Goal: Complete application form: Complete application form

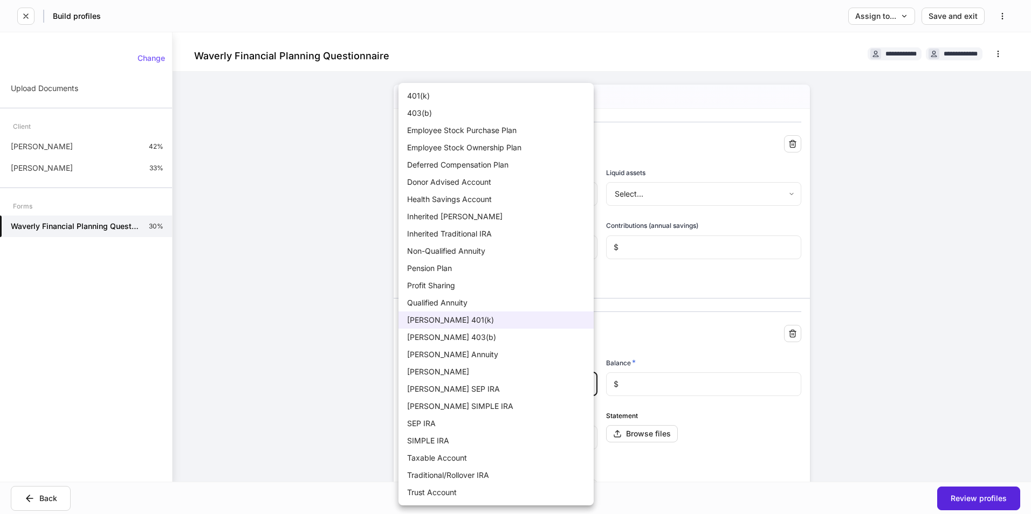
scroll to position [162, 0]
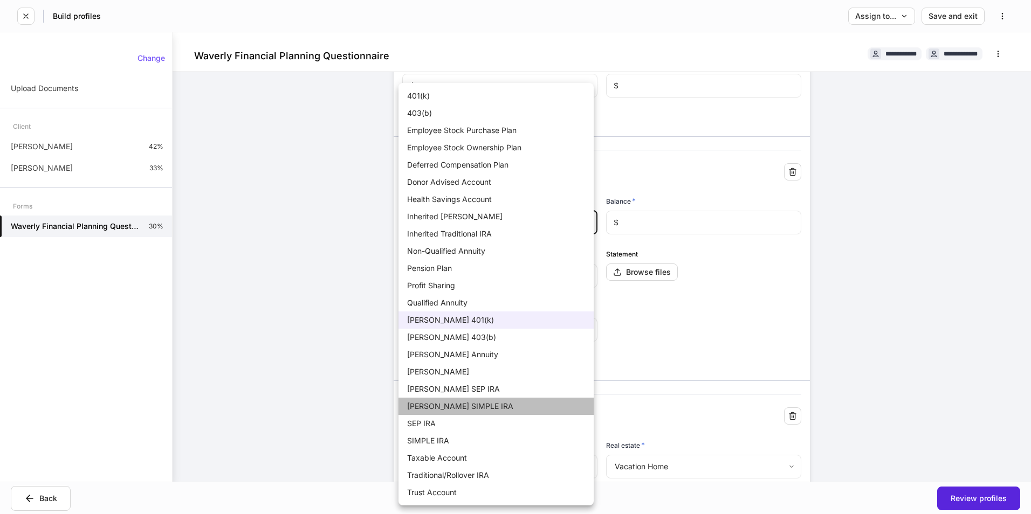
click at [446, 404] on li "[PERSON_NAME] SIMPLE IRA" at bounding box center [495, 406] width 195 height 17
type input "**"
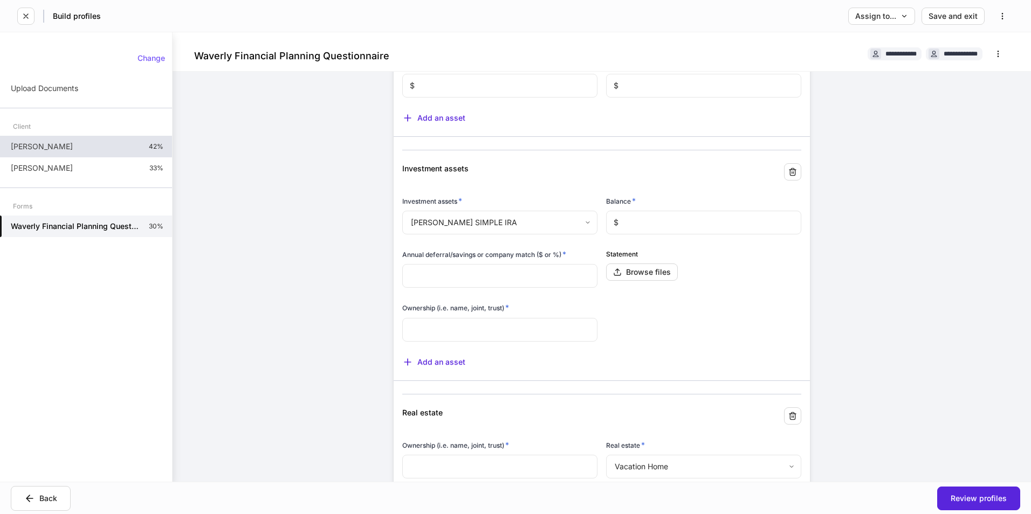
click at [99, 150] on div "[PERSON_NAME] 42%" at bounding box center [86, 147] width 172 height 22
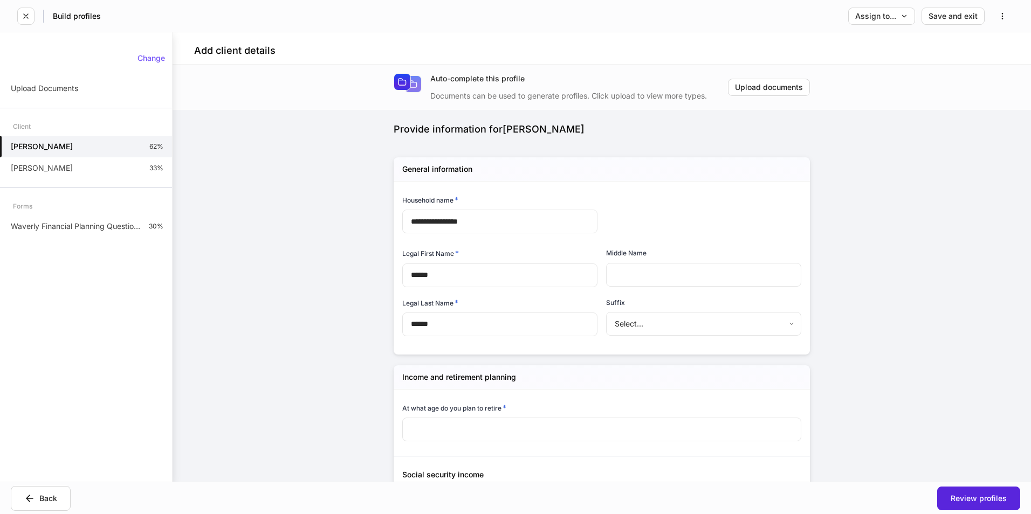
click at [100, 209] on div "Forms" at bounding box center [86, 206] width 172 height 19
click at [98, 234] on div "Waverly Financial Planning Questionnaire 30%" at bounding box center [86, 227] width 172 height 22
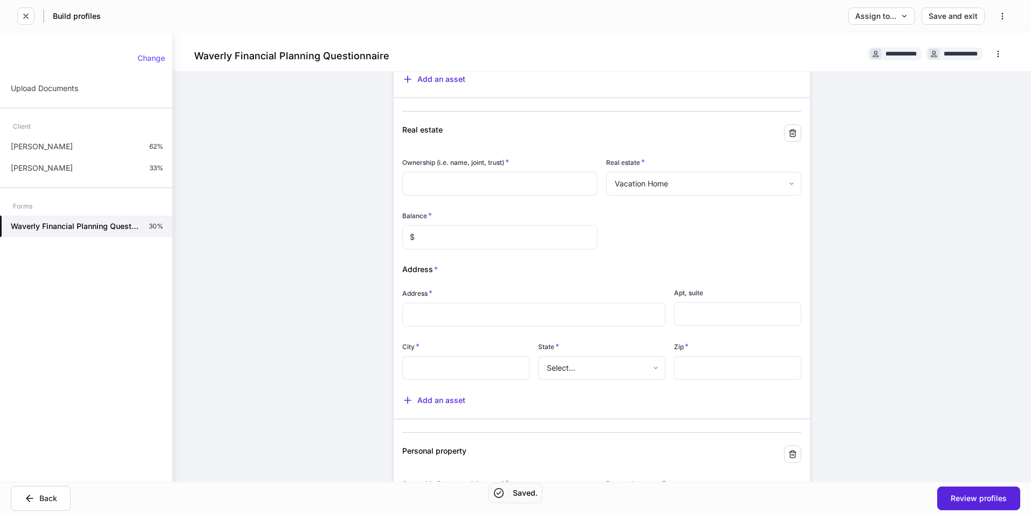
scroll to position [377, 0]
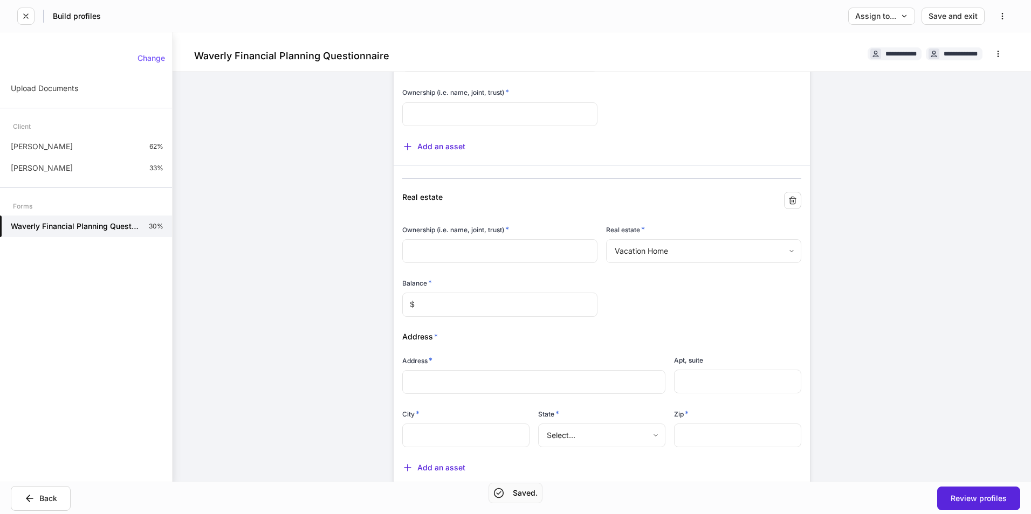
click at [478, 246] on input "text" at bounding box center [499, 251] width 195 height 24
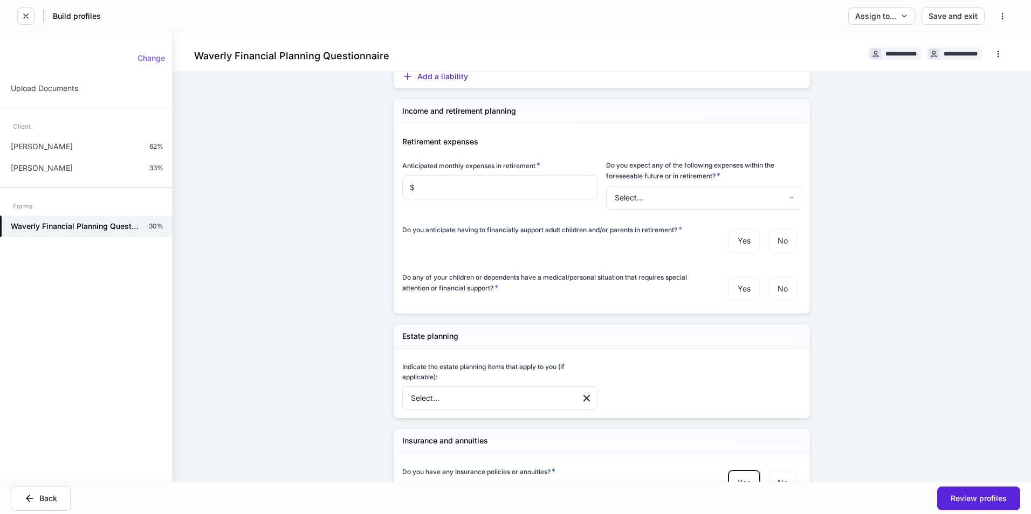
scroll to position [1186, 0]
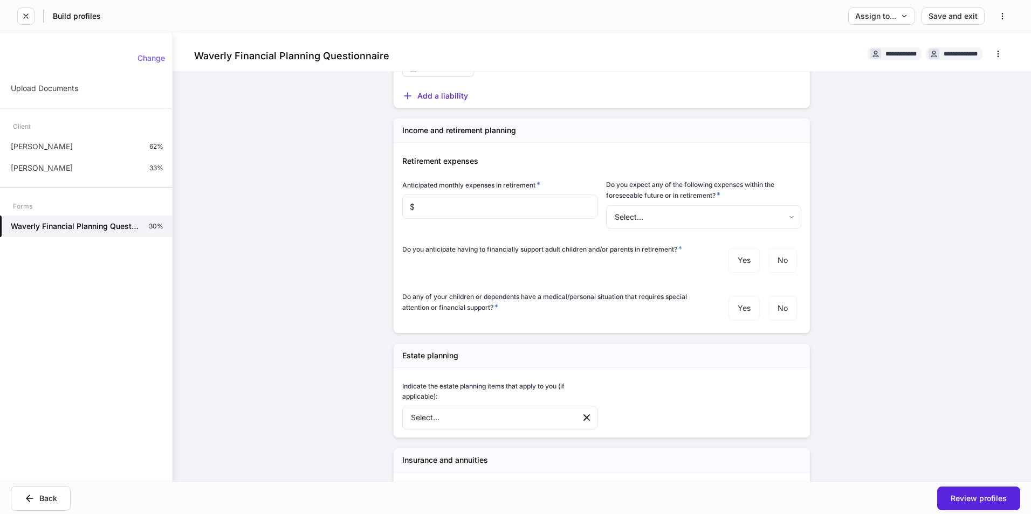
click at [685, 218] on body "**********" at bounding box center [515, 257] width 1031 height 514
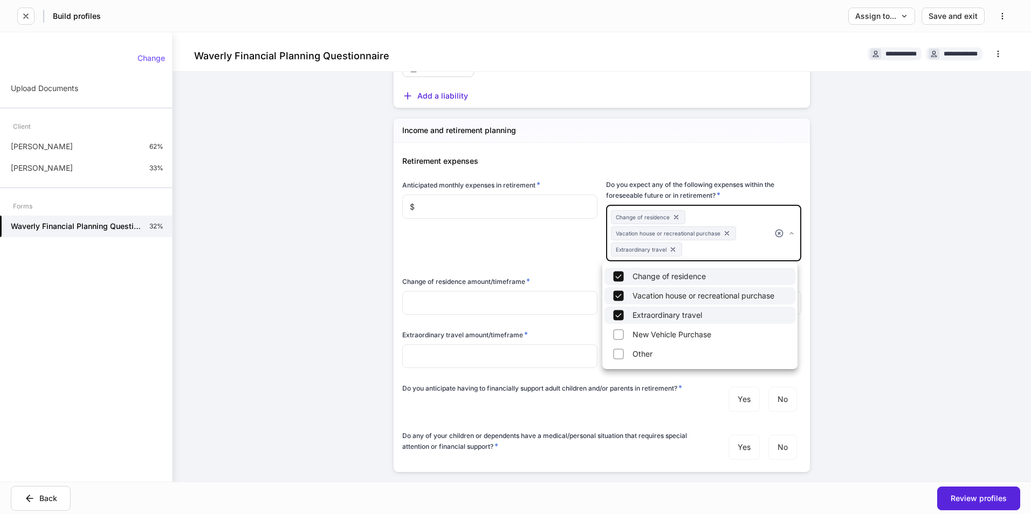
click at [294, 314] on div at bounding box center [515, 257] width 1031 height 514
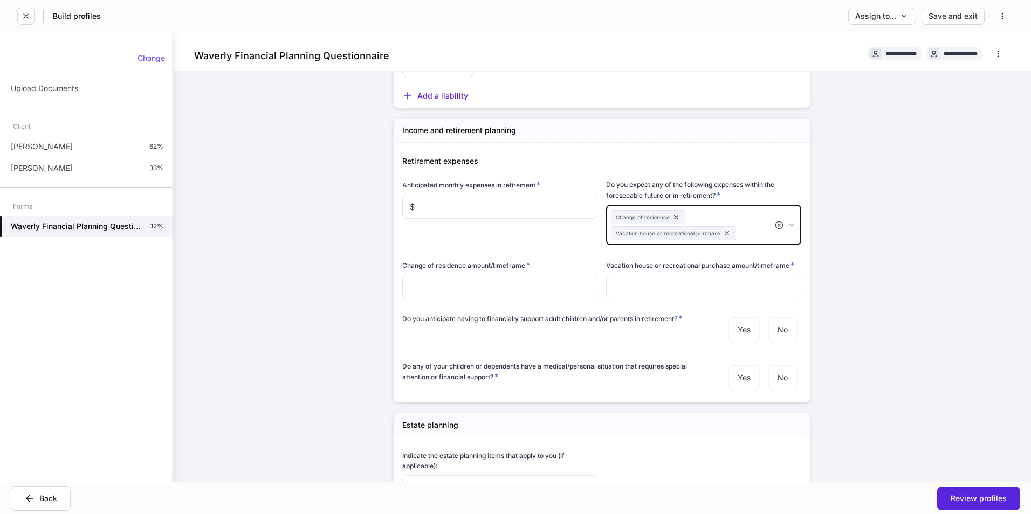
type input "******"
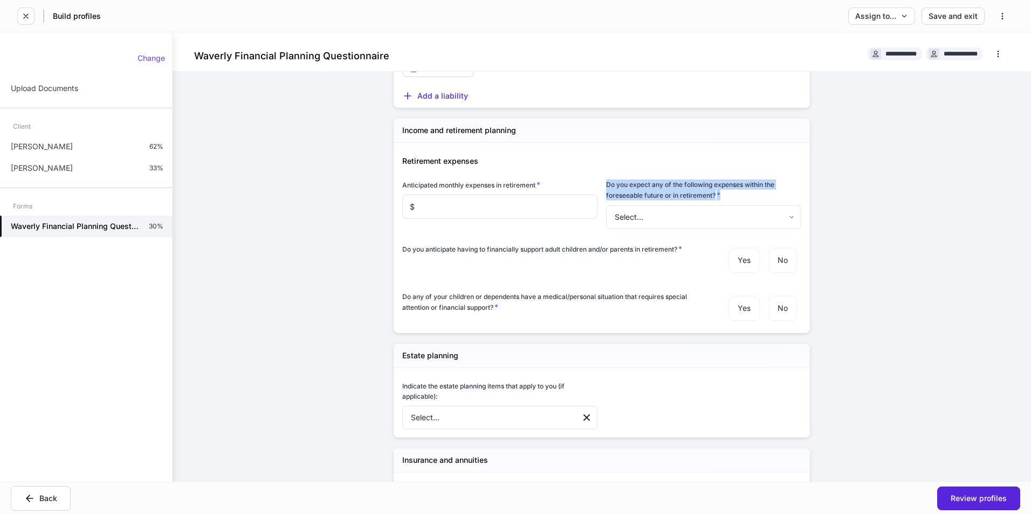
drag, startPoint x: 602, startPoint y: 184, endPoint x: 722, endPoint y: 197, distance: 121.4
click at [722, 197] on h6 "Do you expect any of the following expenses within the foreseeable future or in…" at bounding box center [703, 189] width 195 height 21
copy h6 "Do you expect any of the following expenses within the foreseeable future or in…"
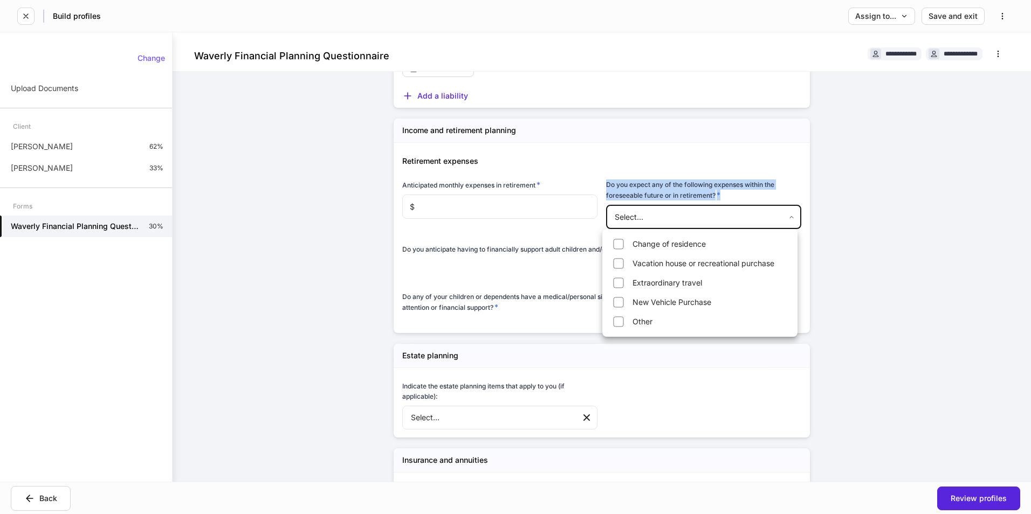
click at [707, 217] on body "**********" at bounding box center [515, 257] width 1031 height 514
click at [726, 181] on div at bounding box center [515, 257] width 1031 height 514
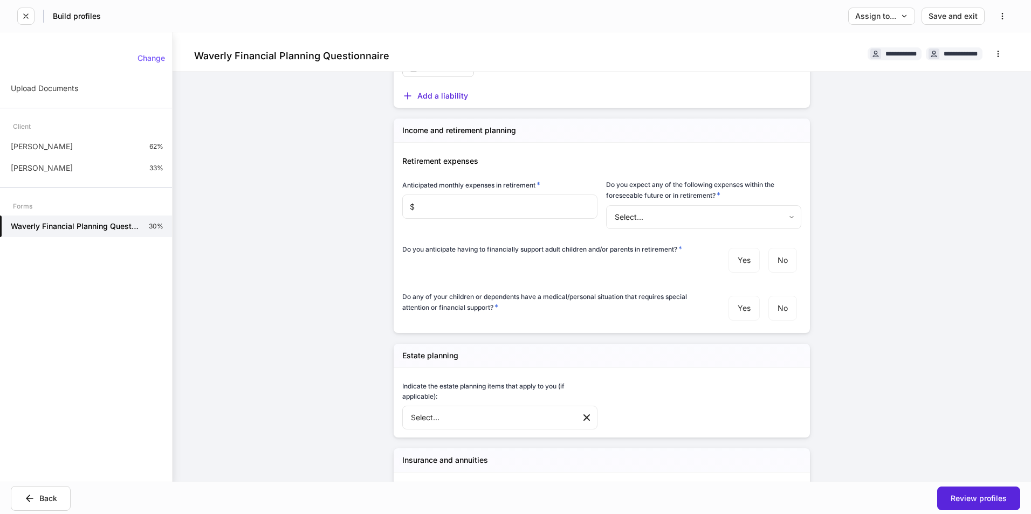
click at [688, 216] on body "**********" at bounding box center [515, 257] width 1031 height 514
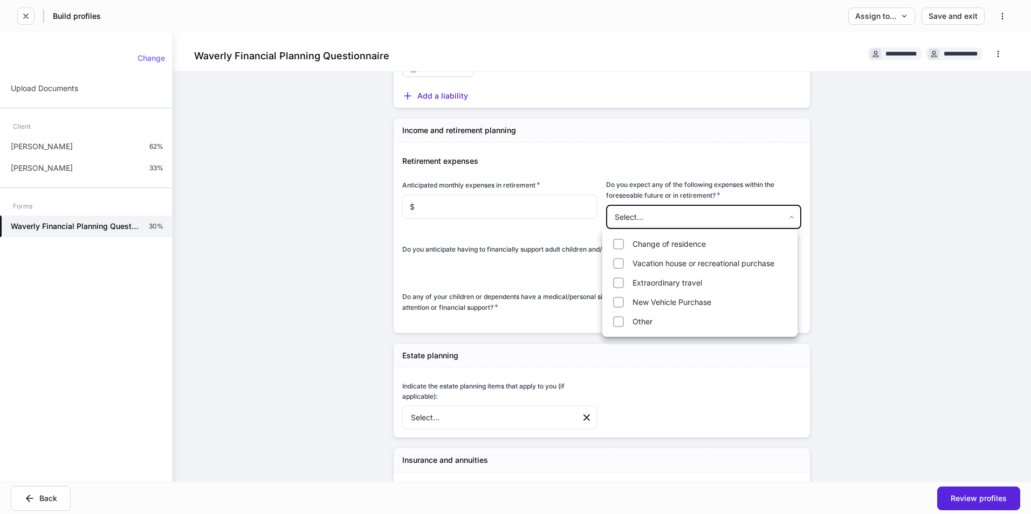
click at [861, 381] on div at bounding box center [515, 257] width 1031 height 514
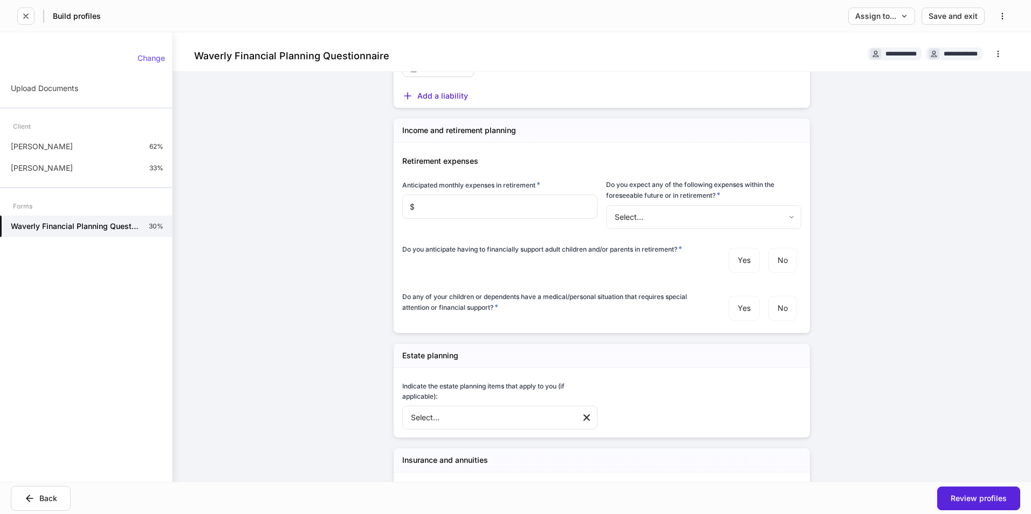
click at [679, 212] on body "**********" at bounding box center [515, 257] width 1031 height 514
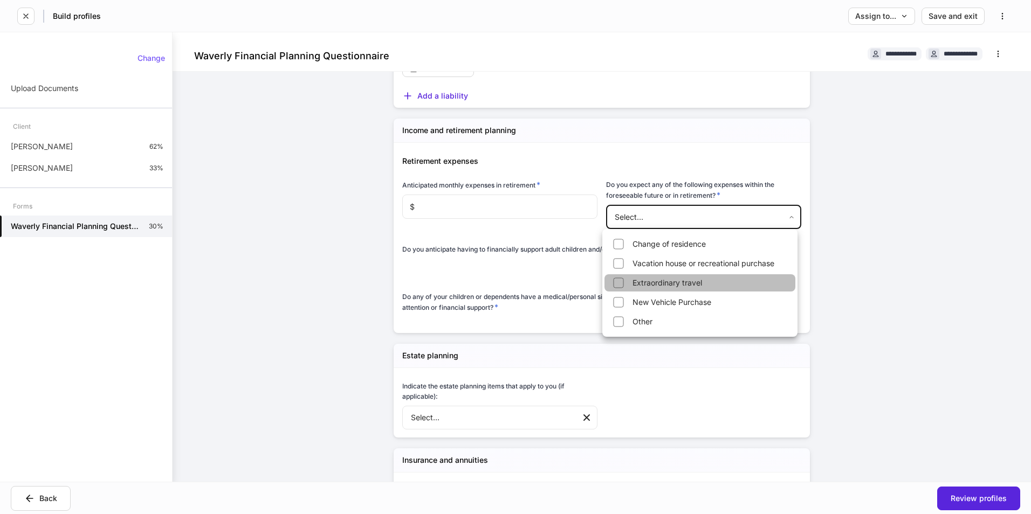
click at [665, 282] on li "Extraordinary travel" at bounding box center [699, 282] width 191 height 17
type input "******"
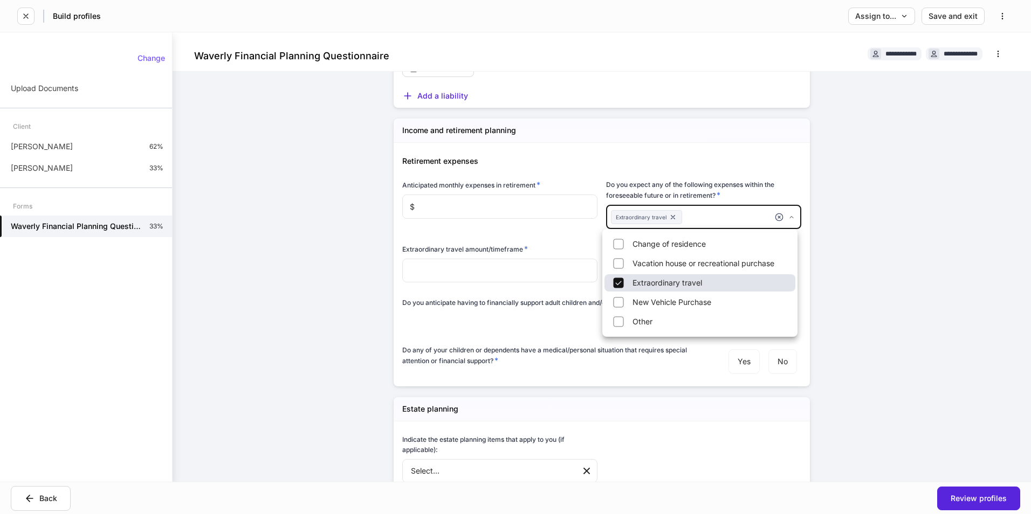
click at [667, 285] on li "Extraordinary travel" at bounding box center [699, 282] width 191 height 17
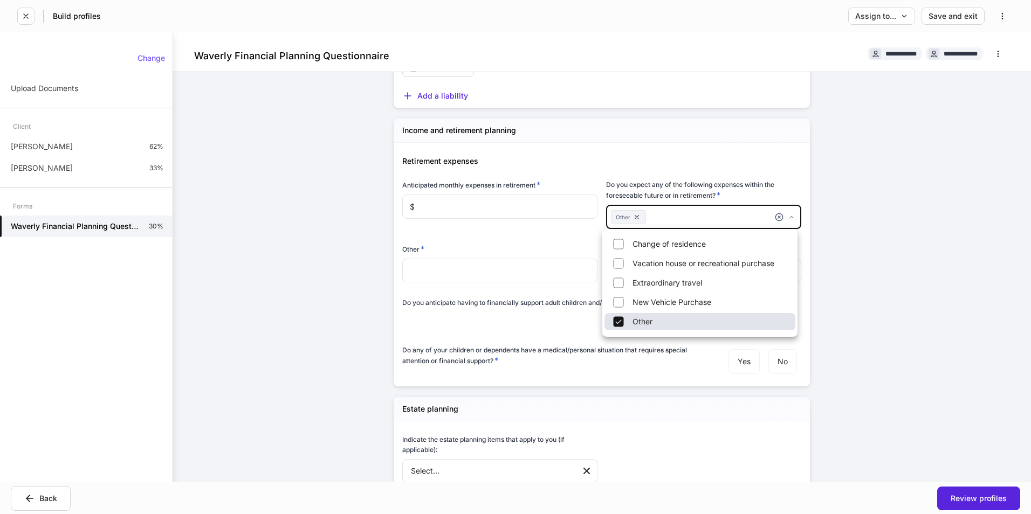
type input "*****"
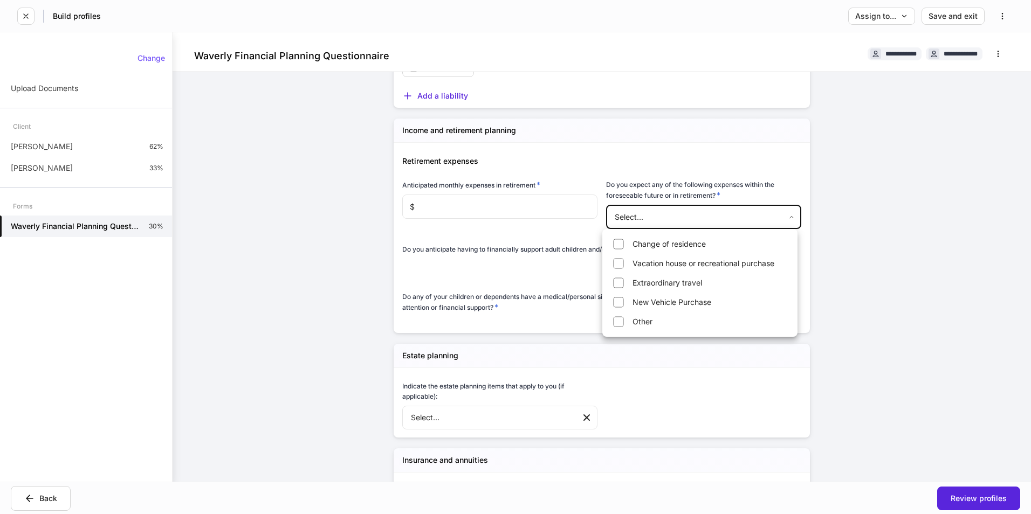
click at [928, 386] on div at bounding box center [515, 257] width 1031 height 514
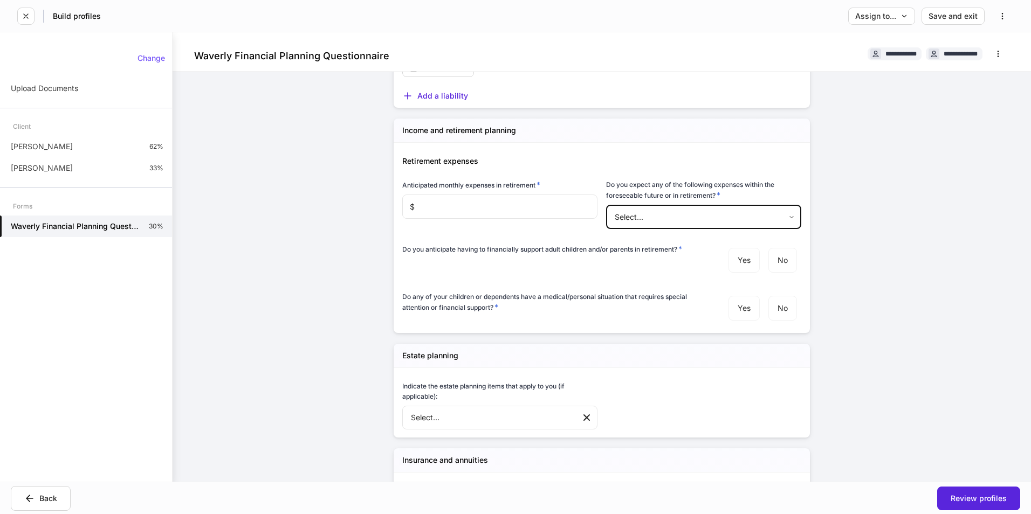
click at [657, 221] on body "**********" at bounding box center [515, 257] width 1031 height 514
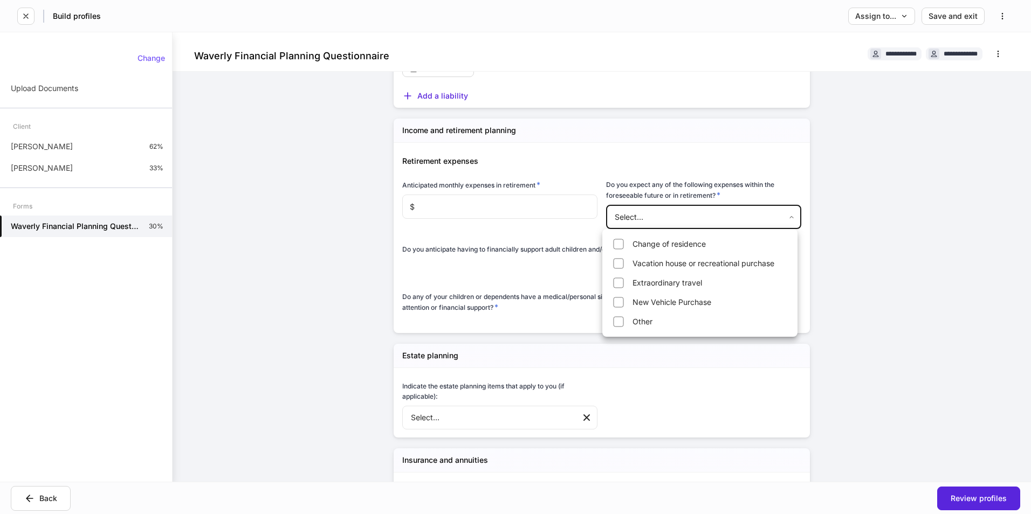
click at [643, 322] on li "Other" at bounding box center [699, 321] width 191 height 17
type input "*****"
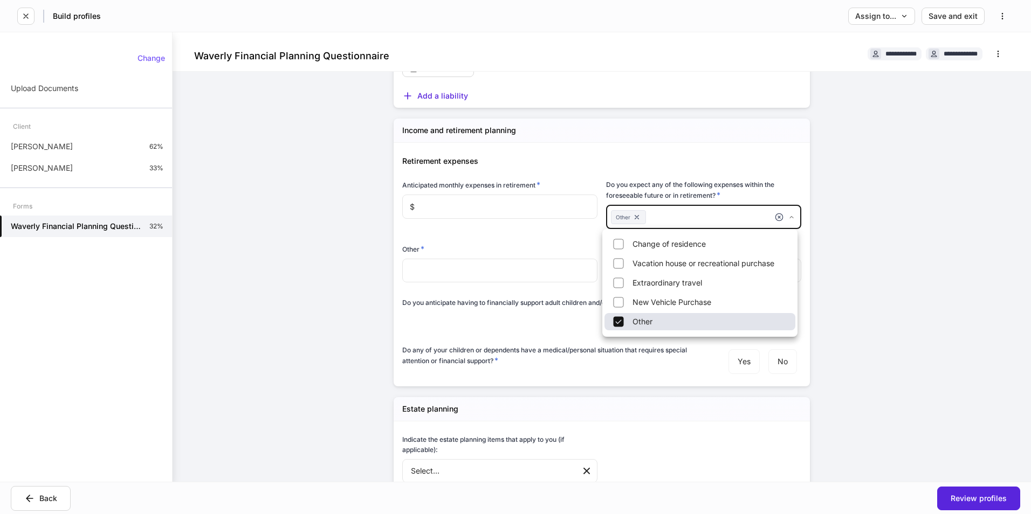
click at [643, 322] on li "Other" at bounding box center [699, 321] width 191 height 17
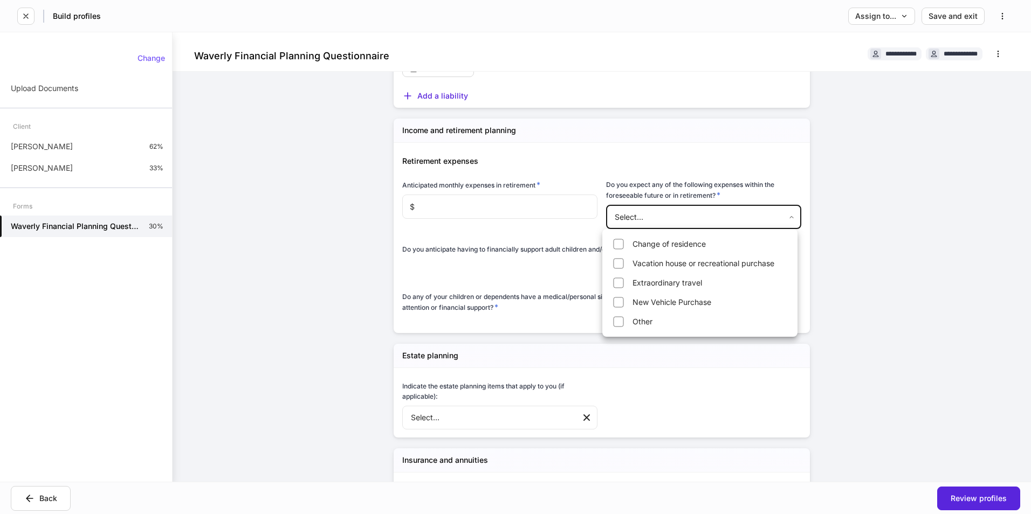
click at [655, 302] on li "New Vehicle Purchase" at bounding box center [699, 302] width 191 height 17
type input "*******"
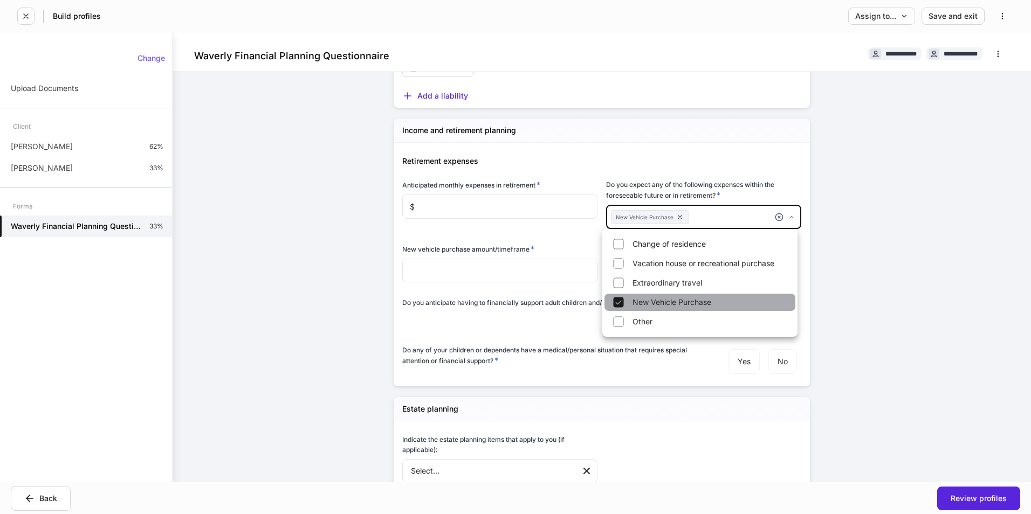
click at [654, 302] on li "New Vehicle Purchase" at bounding box center [699, 302] width 191 height 17
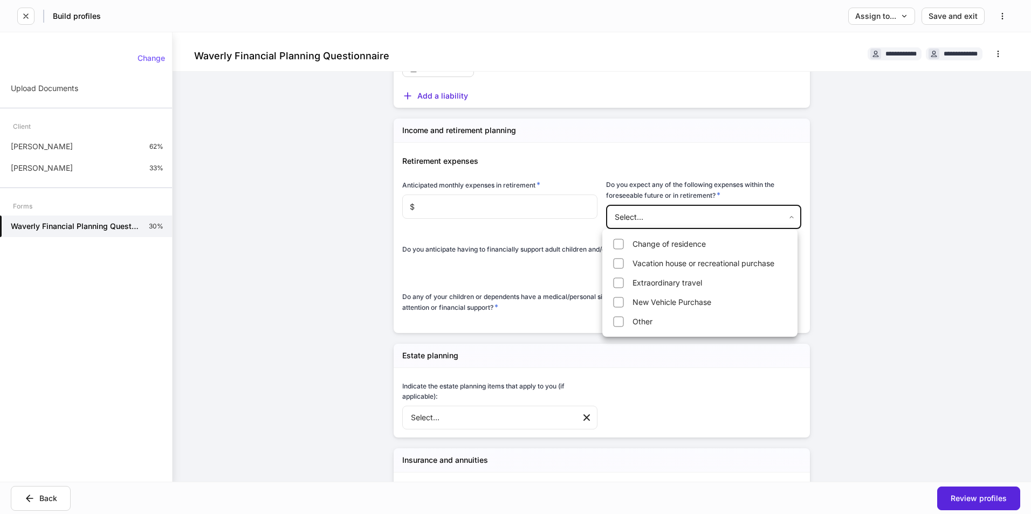
click at [500, 260] on div at bounding box center [515, 257] width 1031 height 514
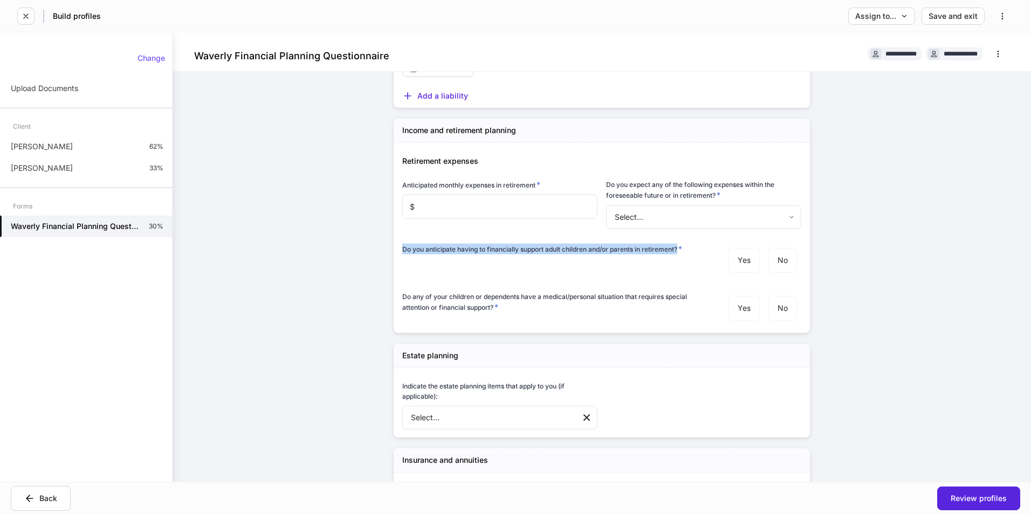
drag, startPoint x: 468, startPoint y: 259, endPoint x: 676, endPoint y: 251, distance: 207.7
click at [676, 251] on div "Do you anticipate having to financially support adult children and/or parents i…" at bounding box center [597, 255] width 408 height 48
copy h6 "Do you anticipate having to financially support adult children and/or parents i…"
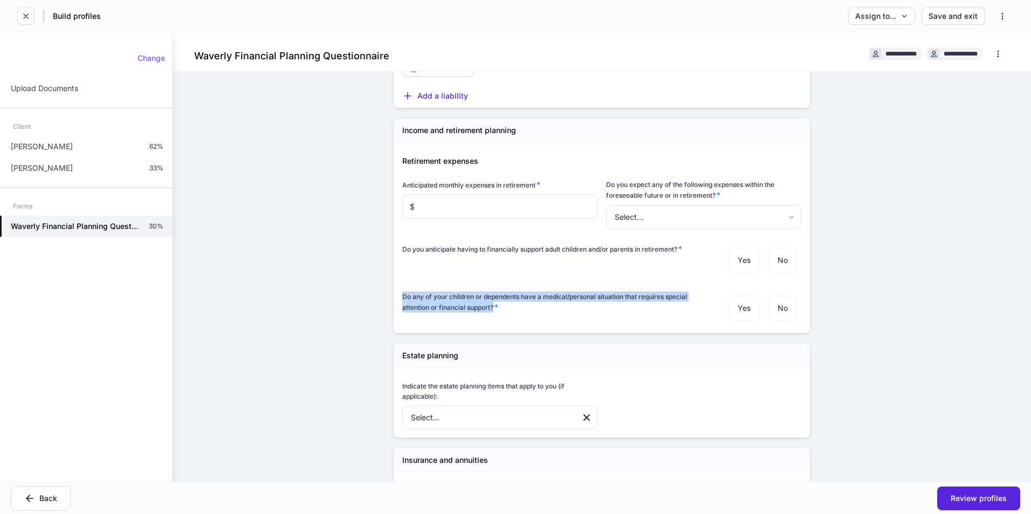
drag, startPoint x: 399, startPoint y: 298, endPoint x: 491, endPoint y: 310, distance: 92.5
click at [491, 310] on h6 "Do any of your children or dependents have a medical/personal situation that re…" at bounding box center [552, 302] width 300 height 21
copy h6 "Do any of your children or dependents have a medical/personal situation that re…"
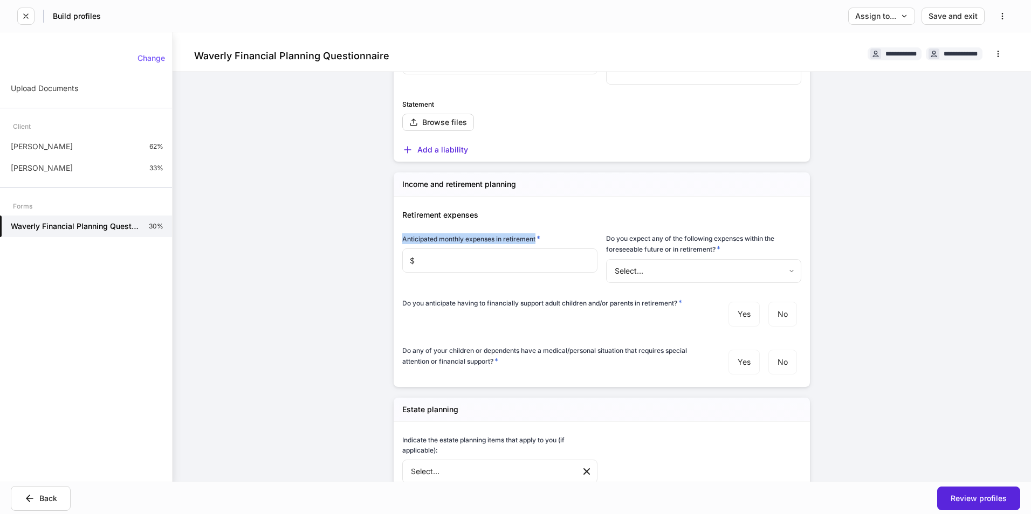
drag, startPoint x: 397, startPoint y: 238, endPoint x: 535, endPoint y: 232, distance: 137.6
click at [535, 232] on div "Anticipated monthly expenses in retirement * $ ​" at bounding box center [495, 252] width 204 height 64
copy h6 "Anticipated monthly expenses in retirement"
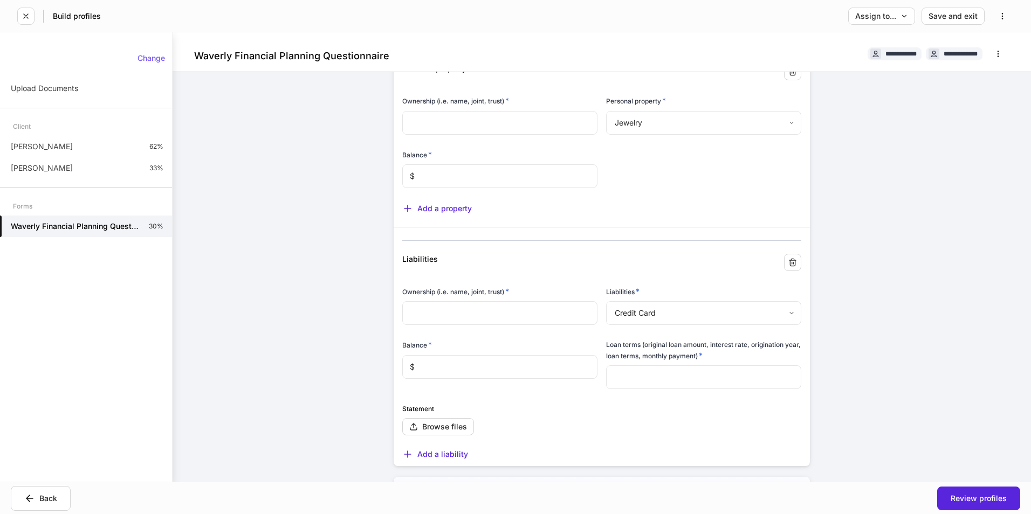
scroll to position [809, 0]
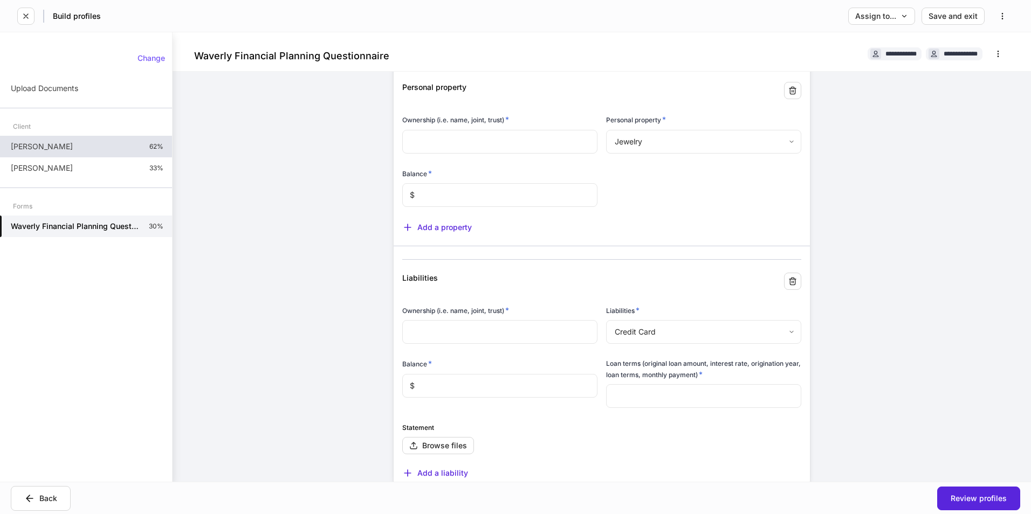
click at [54, 147] on p "[PERSON_NAME]" at bounding box center [42, 146] width 62 height 11
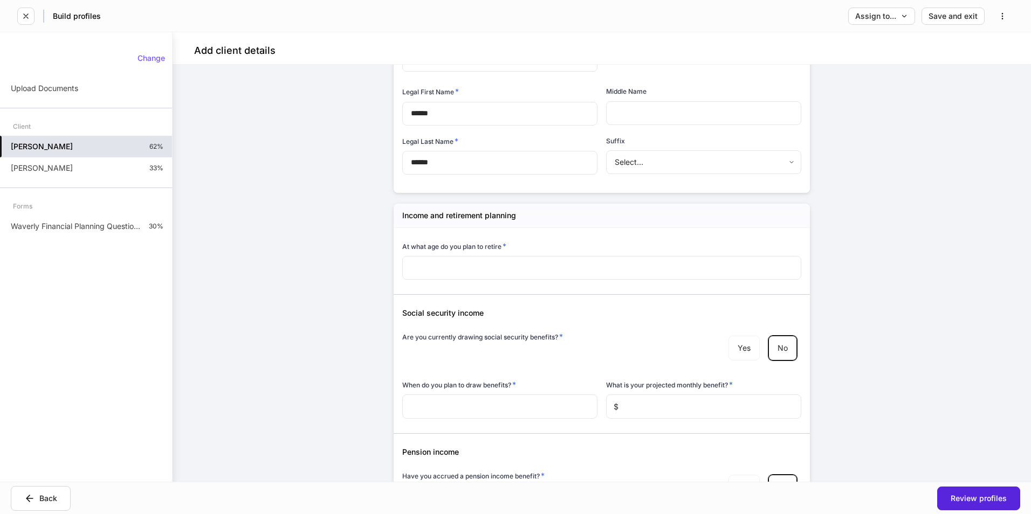
scroll to position [216, 0]
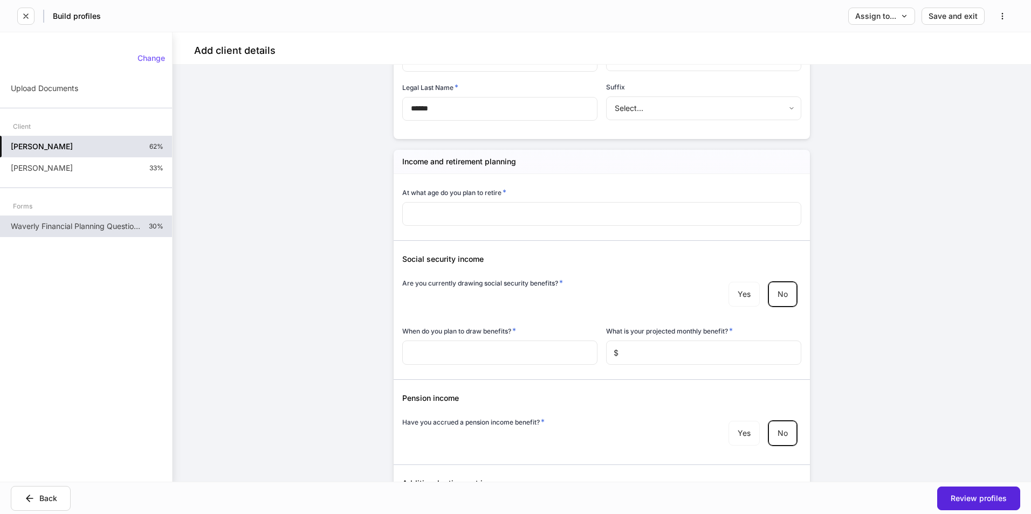
click at [73, 225] on p "Waverly Financial Planning Questionnaire" at bounding box center [75, 226] width 129 height 11
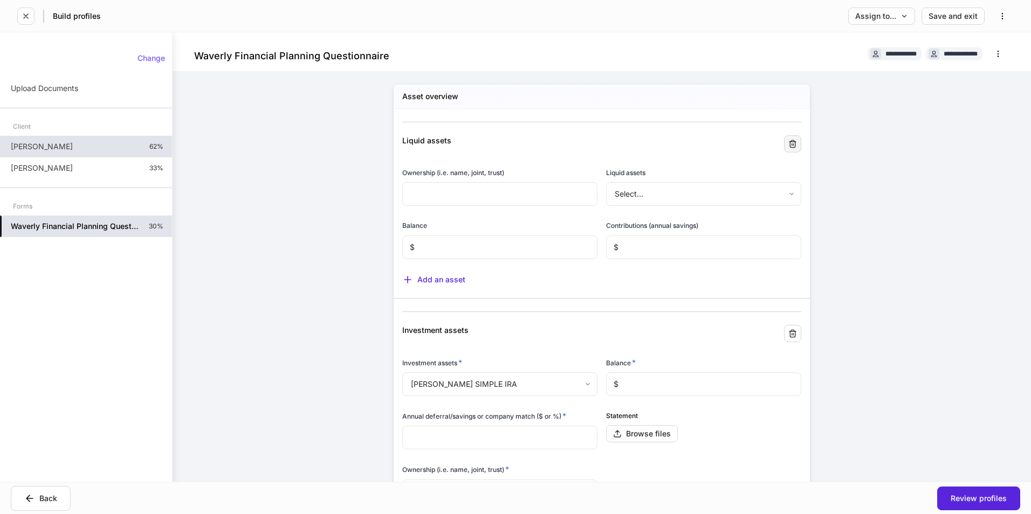
click at [789, 146] on icon "button" at bounding box center [792, 143] width 6 height 7
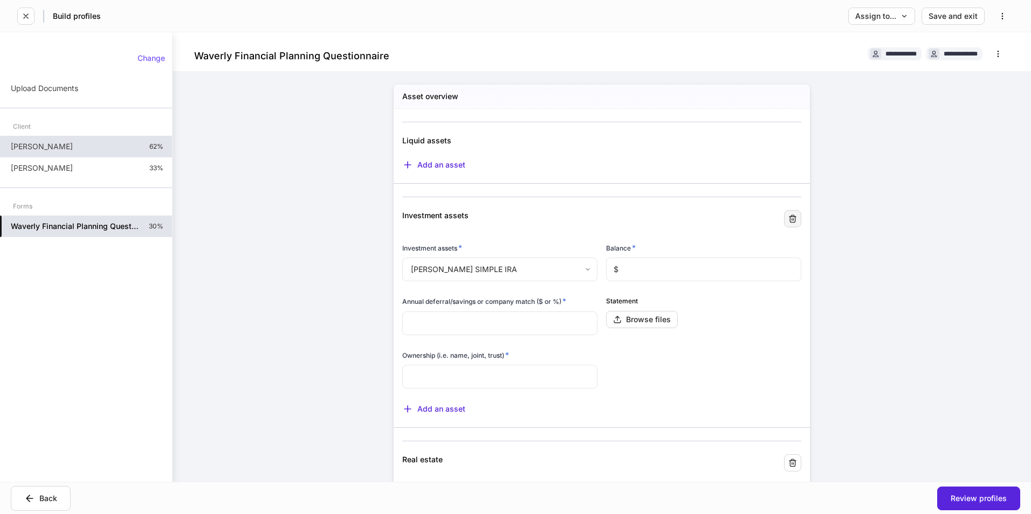
click at [790, 219] on icon "button" at bounding box center [792, 219] width 9 height 9
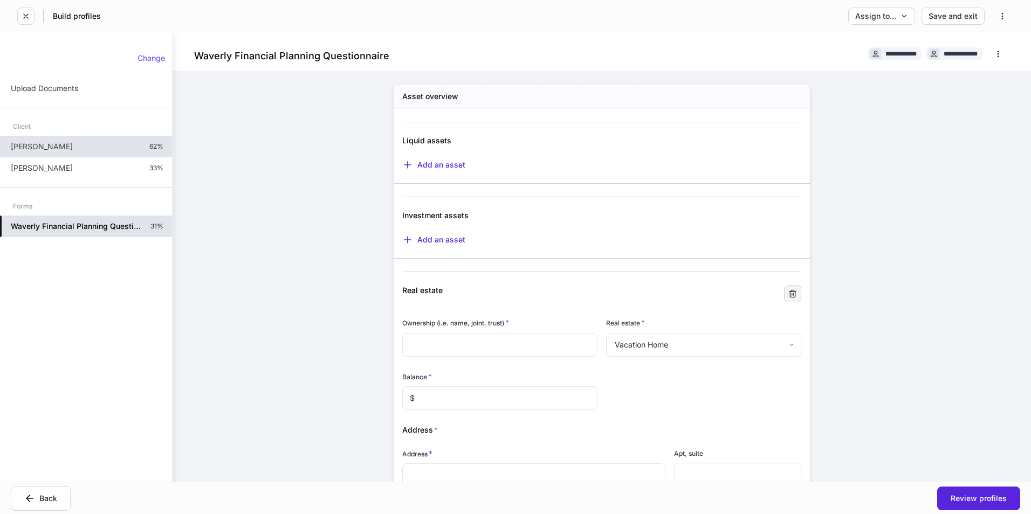
click at [784, 289] on button "button" at bounding box center [792, 293] width 17 height 17
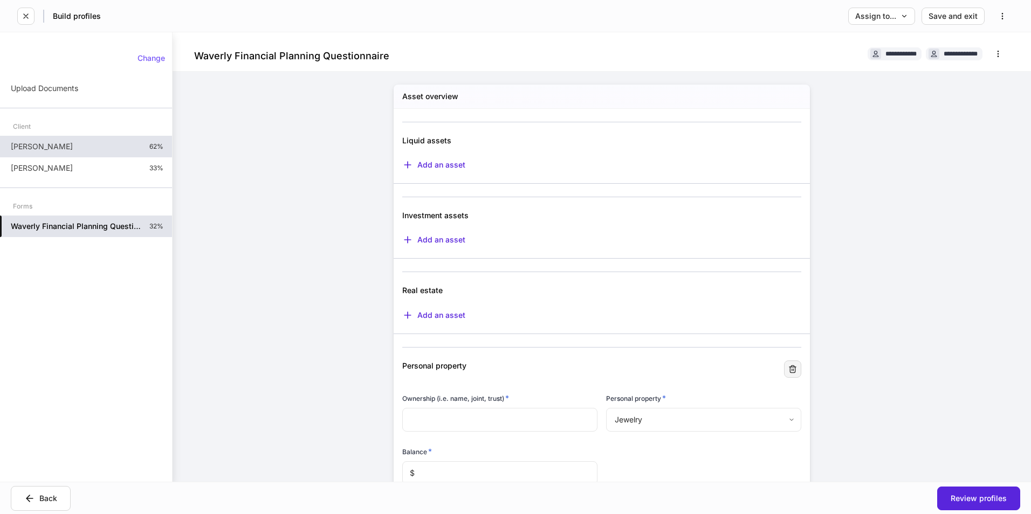
click at [789, 370] on icon "button" at bounding box center [792, 368] width 6 height 7
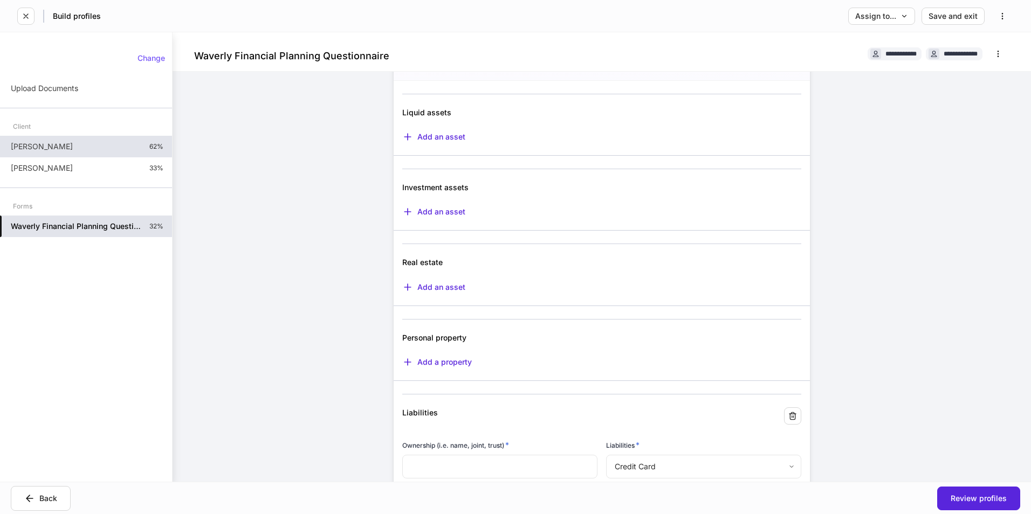
scroll to position [108, 0]
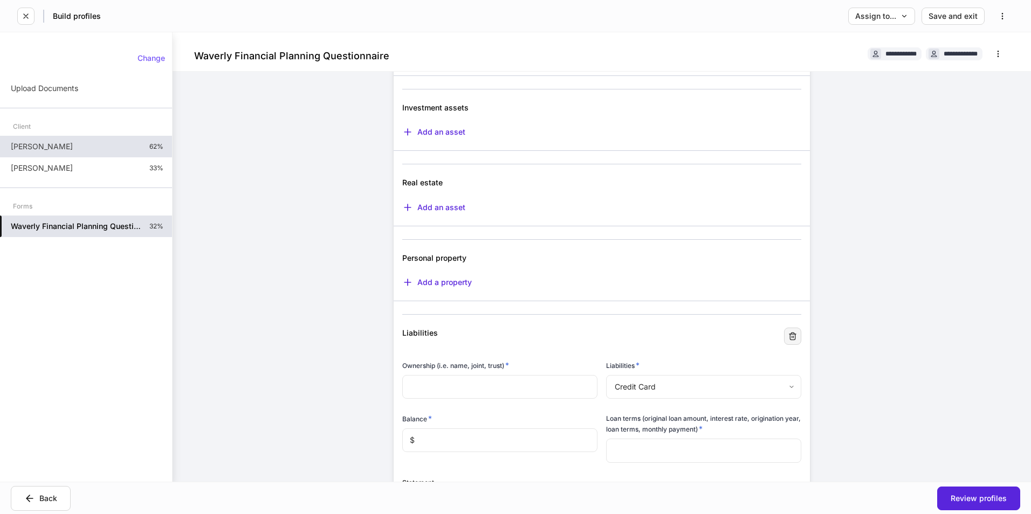
click at [792, 333] on icon "button" at bounding box center [792, 336] width 9 height 9
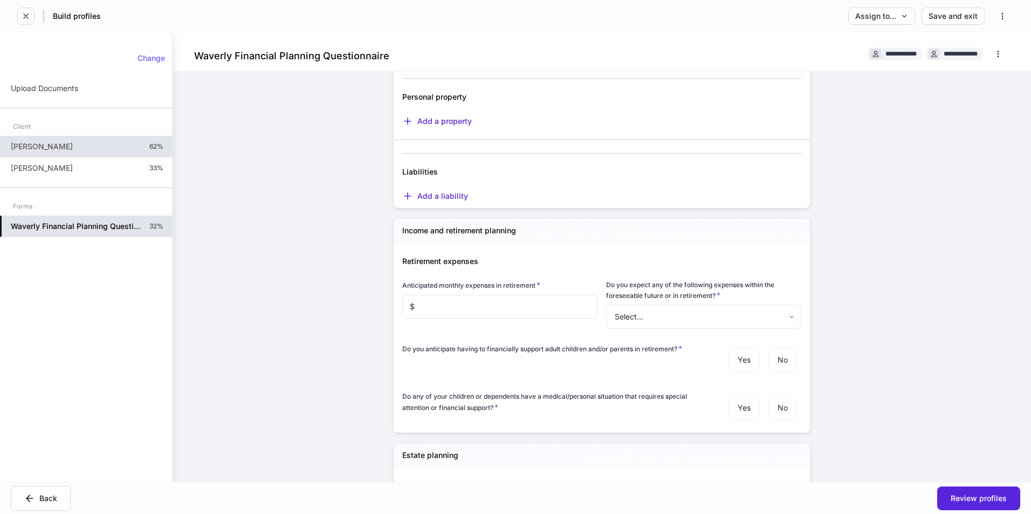
scroll to position [270, 0]
drag, startPoint x: 396, startPoint y: 227, endPoint x: 515, endPoint y: 235, distance: 119.9
click at [515, 235] on div "Income and retirement planning" at bounding box center [601, 230] width 416 height 24
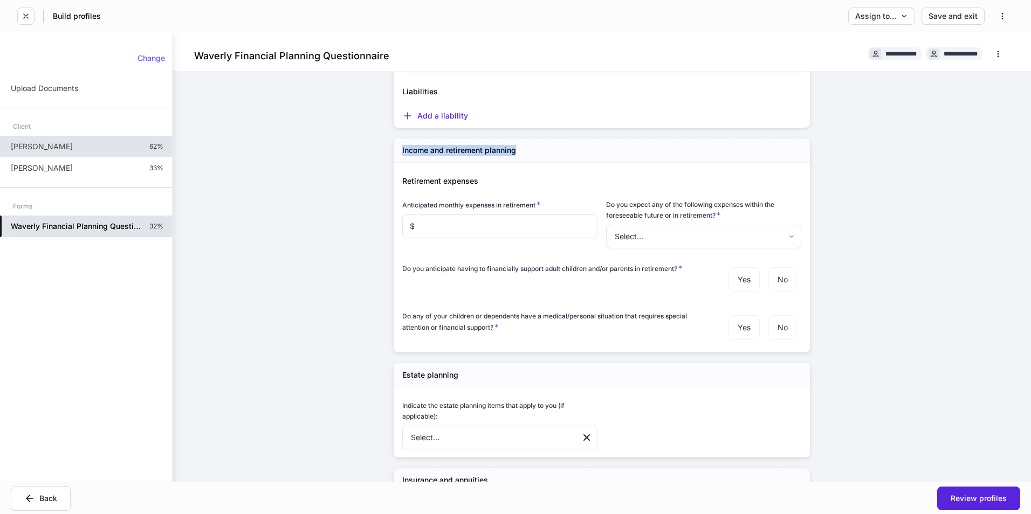
scroll to position [323, 0]
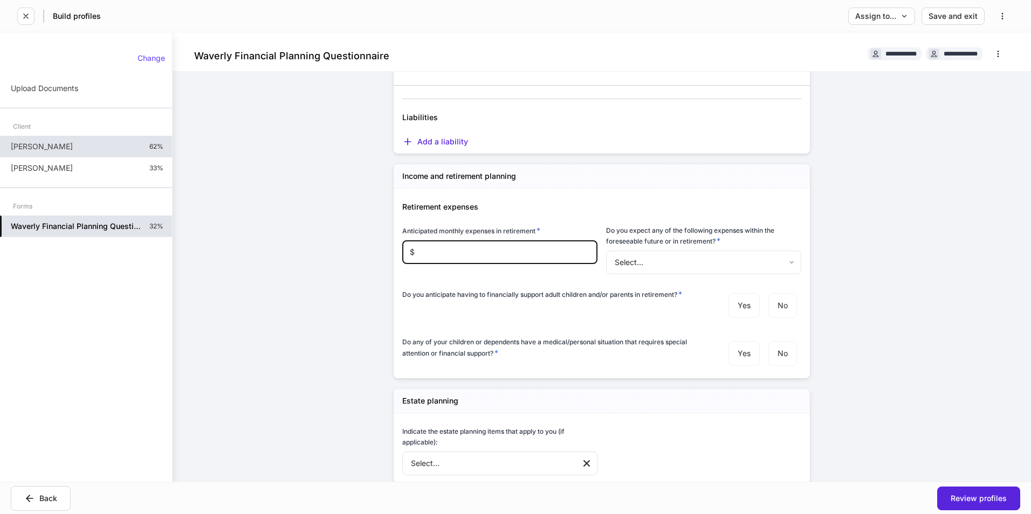
click at [468, 252] on input "text" at bounding box center [506, 252] width 183 height 24
click at [402, 231] on h6 "Anticipated monthly expenses in retirement *" at bounding box center [471, 230] width 138 height 11
click at [402, 234] on h6 "Anticipated monthly expenses in retirement *" at bounding box center [471, 230] width 138 height 11
click at [402, 235] on h6 "Anticipated monthly expenses in retirement *" at bounding box center [471, 230] width 138 height 11
drag, startPoint x: 402, startPoint y: 235, endPoint x: 496, endPoint y: 228, distance: 94.6
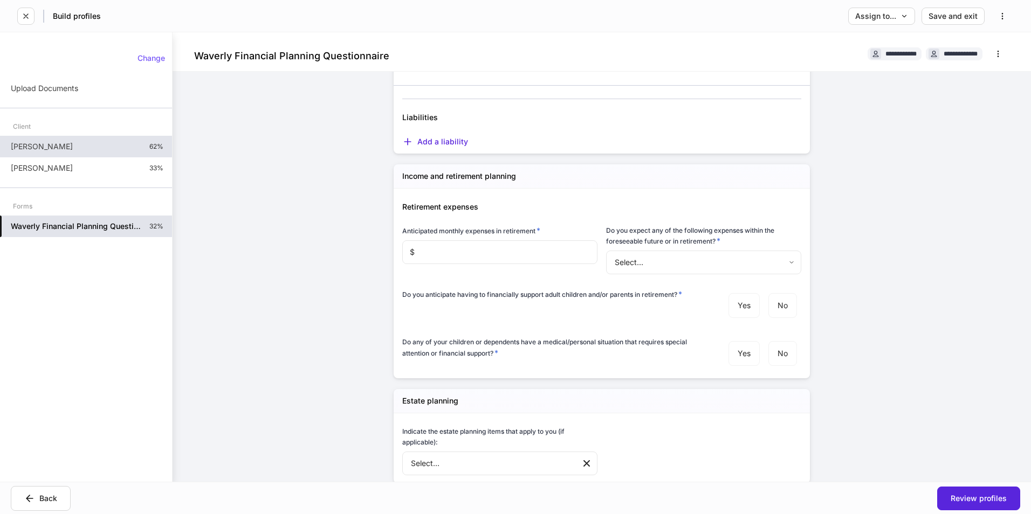
click at [496, 228] on h6 "Anticipated monthly expenses in retirement *" at bounding box center [471, 230] width 138 height 11
click at [685, 231] on h6 "Do you expect any of the following expenses within the foreseeable future or in…" at bounding box center [703, 235] width 195 height 21
drag, startPoint x: 619, startPoint y: 230, endPoint x: 711, endPoint y: 239, distance: 92.6
click at [711, 239] on h6 "Do you expect any of the following expenses within the foreseeable future or in…" at bounding box center [703, 235] width 195 height 21
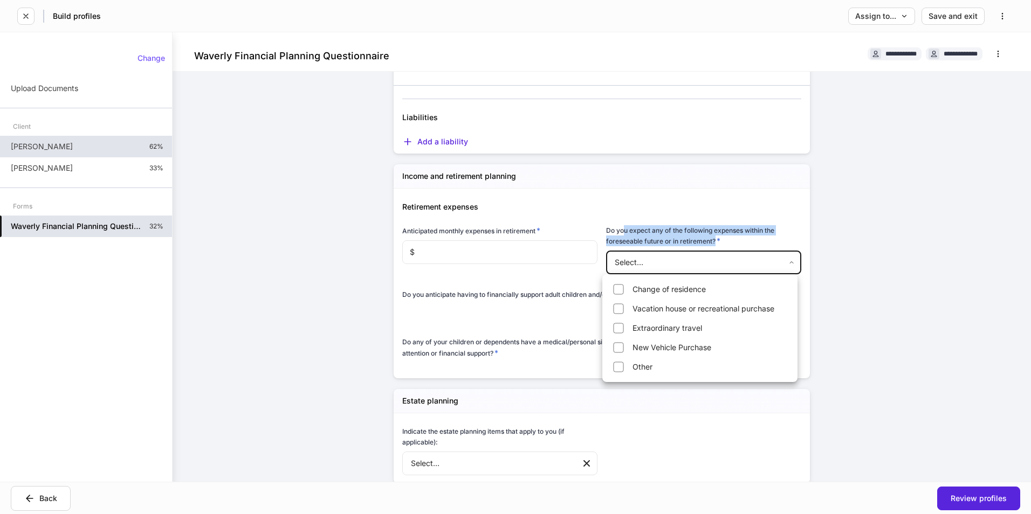
click at [774, 260] on body "**********" at bounding box center [515, 257] width 1031 height 514
click at [365, 323] on div at bounding box center [515, 257] width 1031 height 514
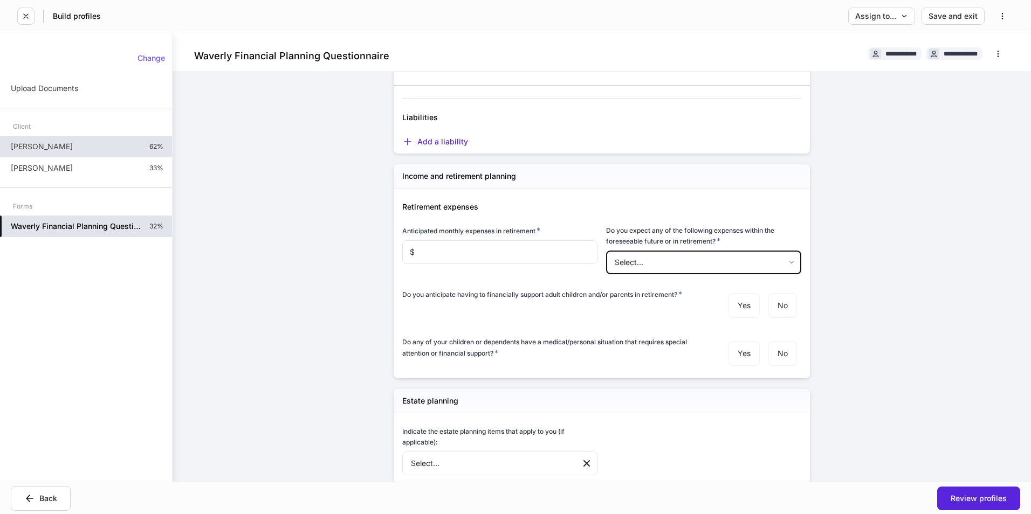
click at [728, 267] on body "**********" at bounding box center [515, 257] width 1031 height 514
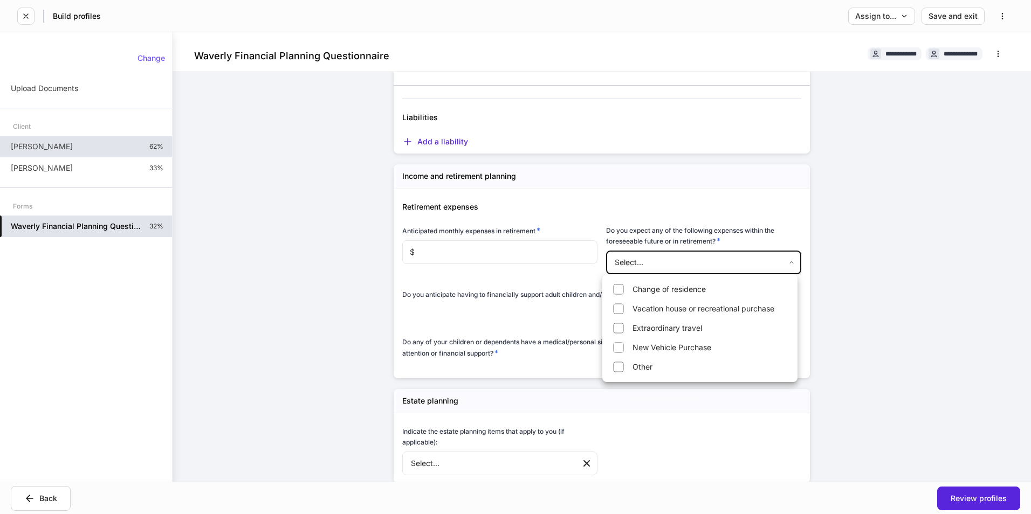
click at [318, 352] on div at bounding box center [515, 257] width 1031 height 514
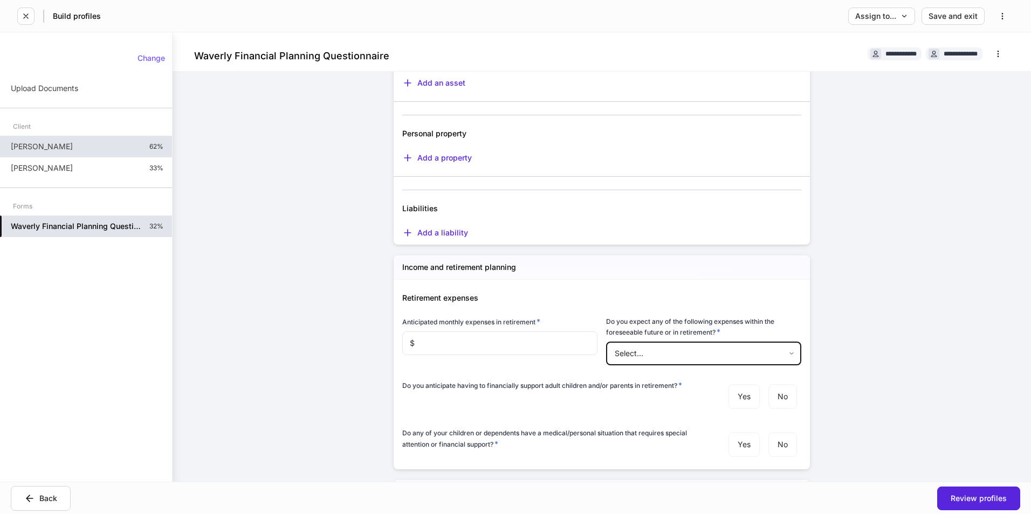
scroll to position [0, 0]
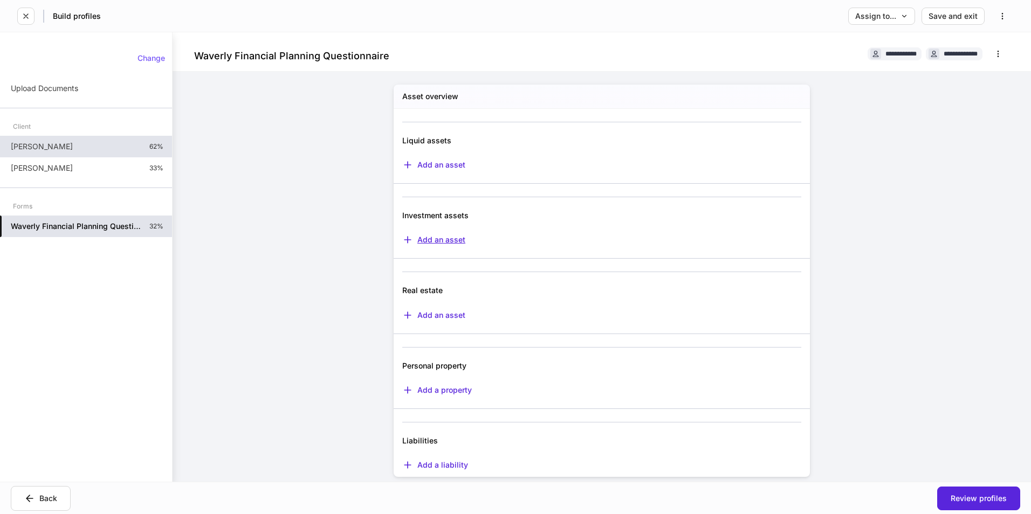
click at [427, 240] on div "Add an asset" at bounding box center [433, 239] width 63 height 11
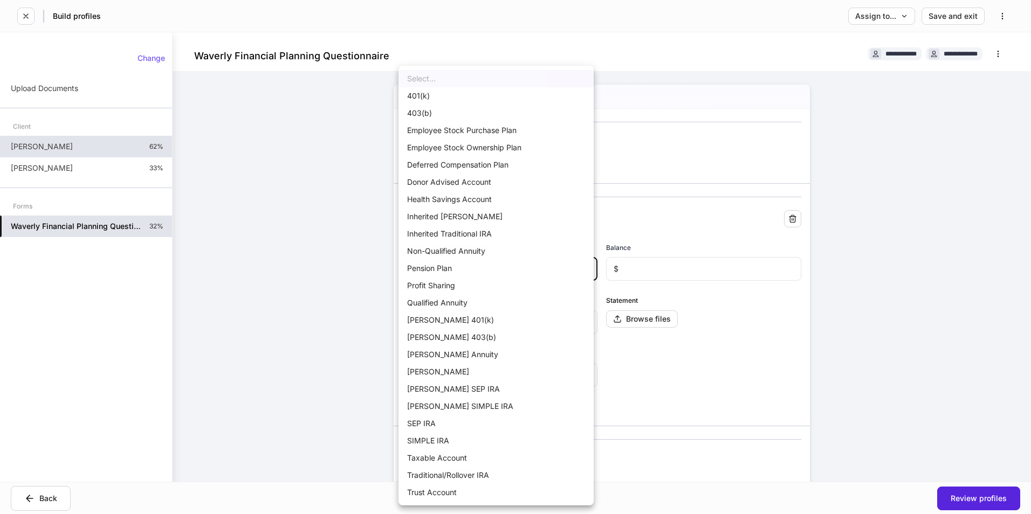
click at [432, 269] on body "**********" at bounding box center [515, 257] width 1031 height 514
drag, startPoint x: 426, startPoint y: 97, endPoint x: 374, endPoint y: 346, distance: 254.5
click at [427, 97] on li "401(k)" at bounding box center [495, 95] width 195 height 17
type input "*"
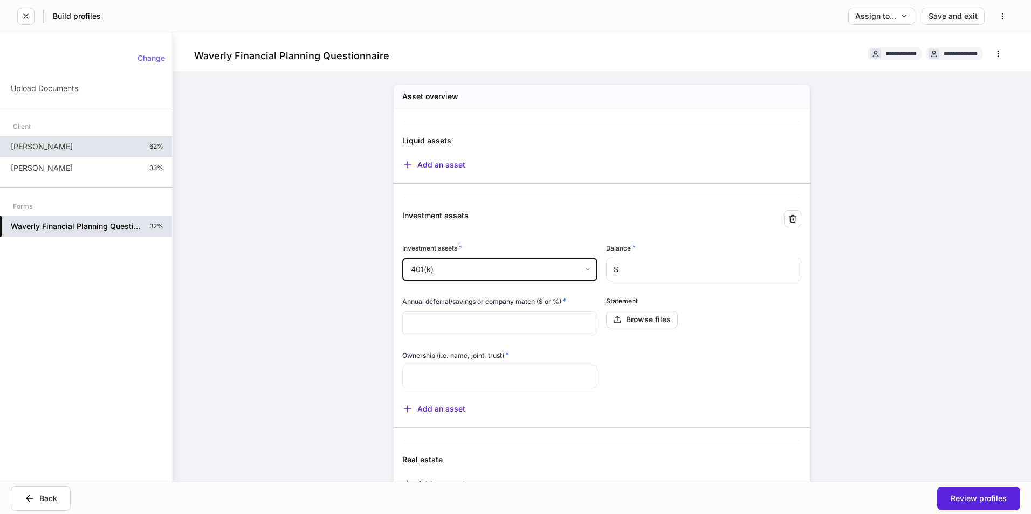
drag, startPoint x: 624, startPoint y: 268, endPoint x: 740, endPoint y: 324, distance: 129.2
click at [624, 268] on input "text" at bounding box center [709, 270] width 183 height 24
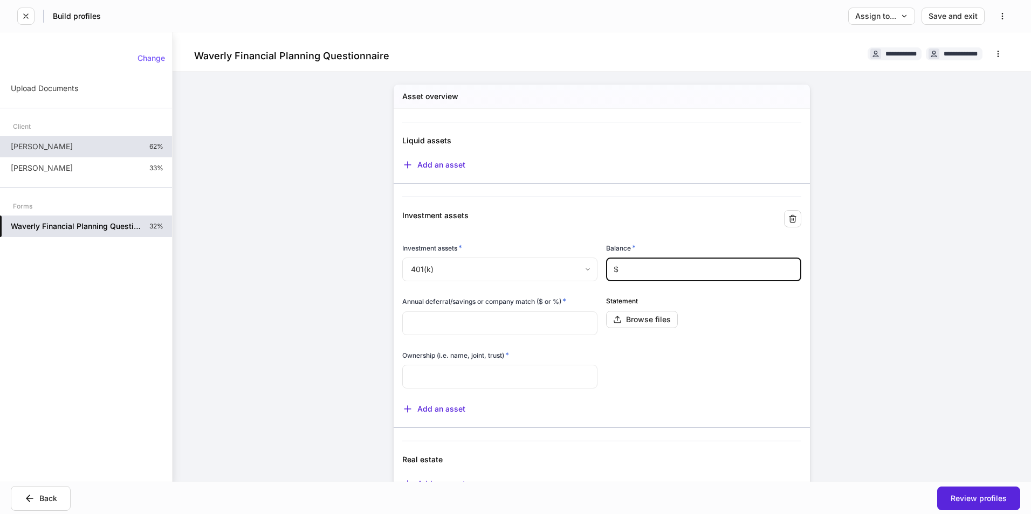
click at [482, 330] on input "text" at bounding box center [499, 324] width 195 height 24
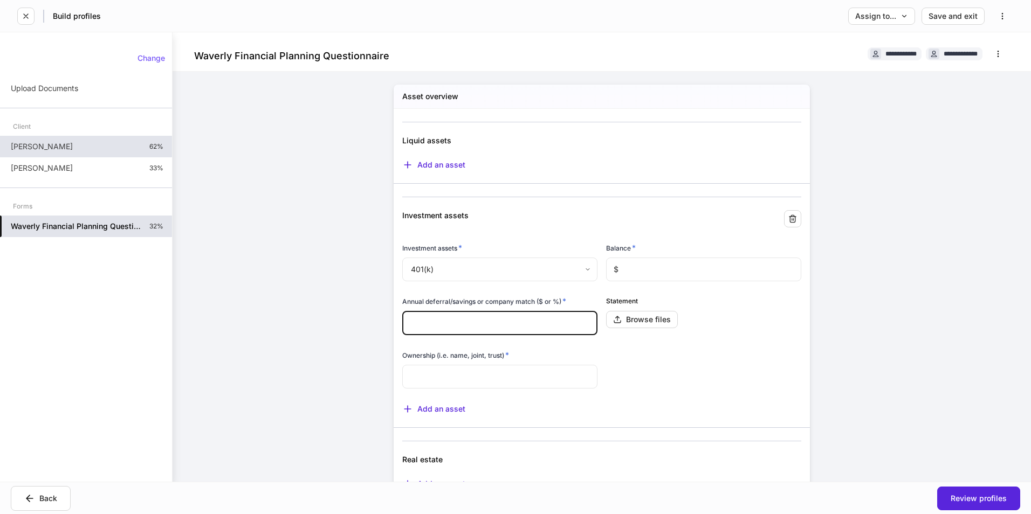
click at [474, 383] on input "text" at bounding box center [499, 377] width 195 height 24
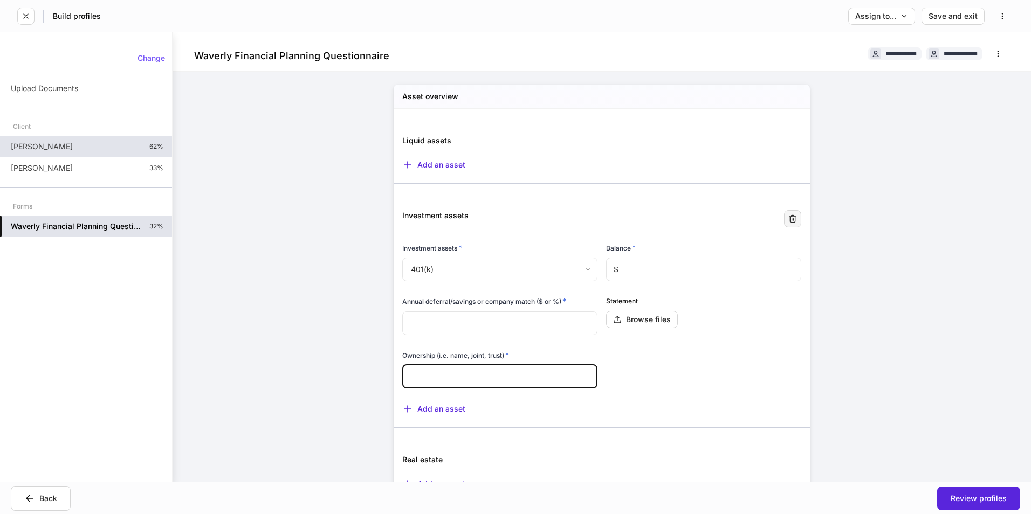
click at [788, 217] on icon "button" at bounding box center [792, 219] width 9 height 9
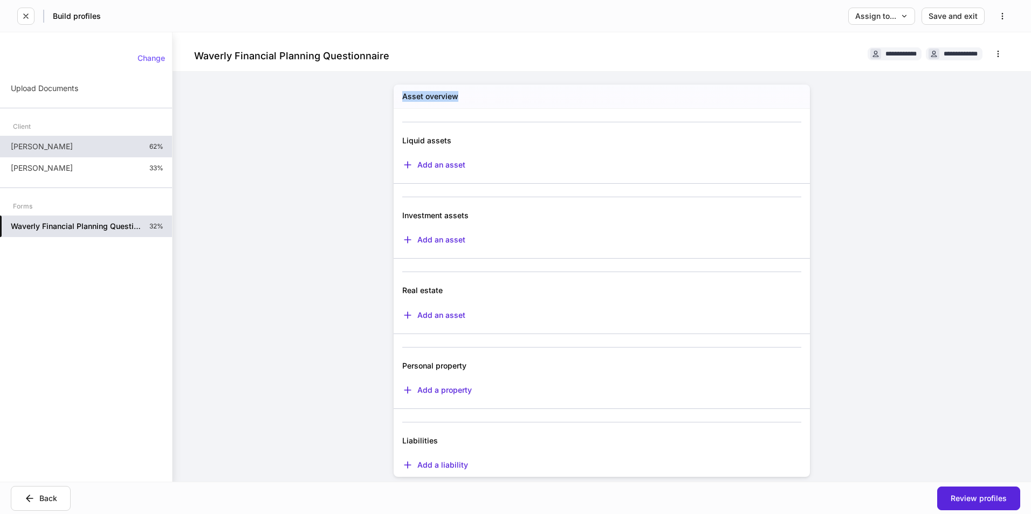
drag, startPoint x: 398, startPoint y: 95, endPoint x: 458, endPoint y: 99, distance: 60.0
click at [458, 99] on div "Asset overview" at bounding box center [601, 97] width 416 height 24
drag, startPoint x: 395, startPoint y: 211, endPoint x: 466, endPoint y: 211, distance: 71.2
click at [466, 211] on div "Investment assets" at bounding box center [529, 209] width 272 height 24
drag, startPoint x: 466, startPoint y: 211, endPoint x: 427, endPoint y: 239, distance: 48.2
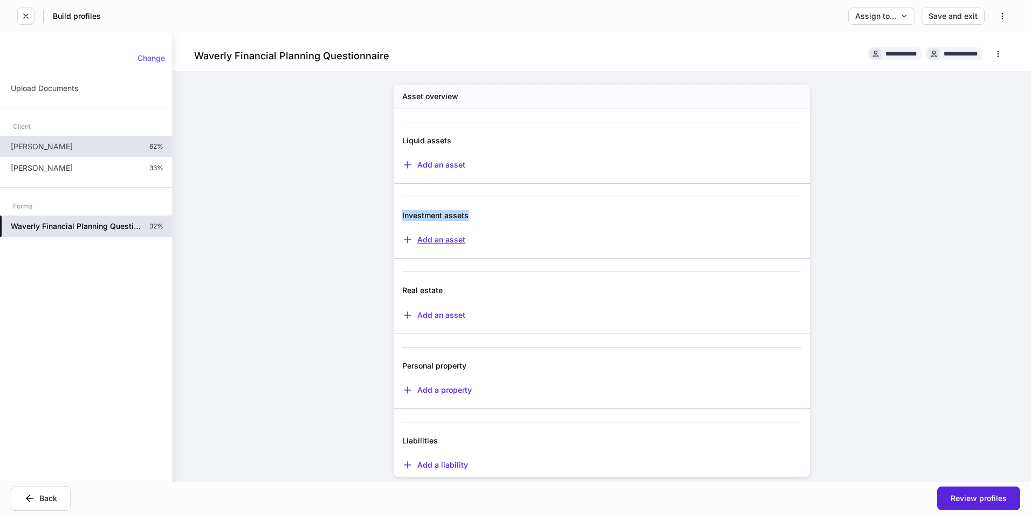
click at [427, 239] on div "Add an asset" at bounding box center [433, 239] width 63 height 11
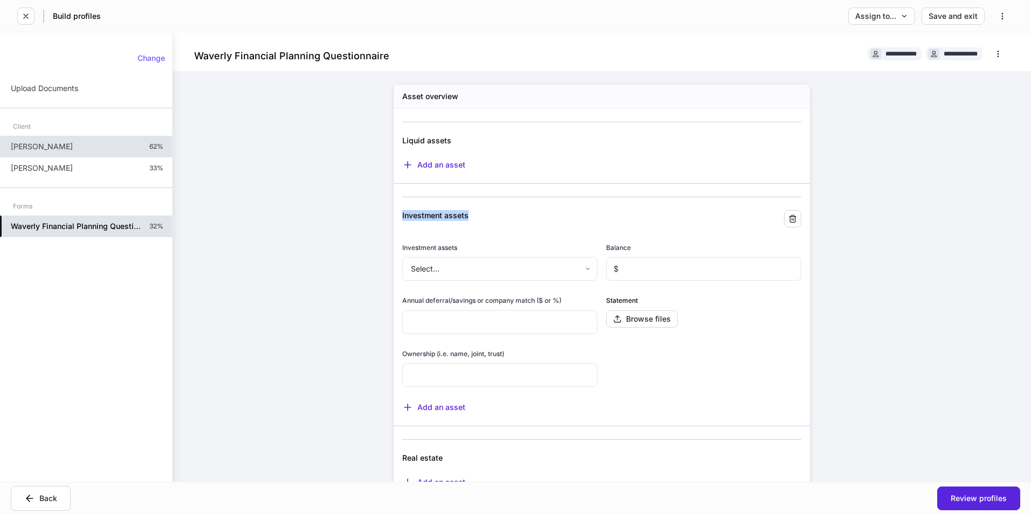
click at [449, 266] on body "**********" at bounding box center [515, 257] width 1031 height 514
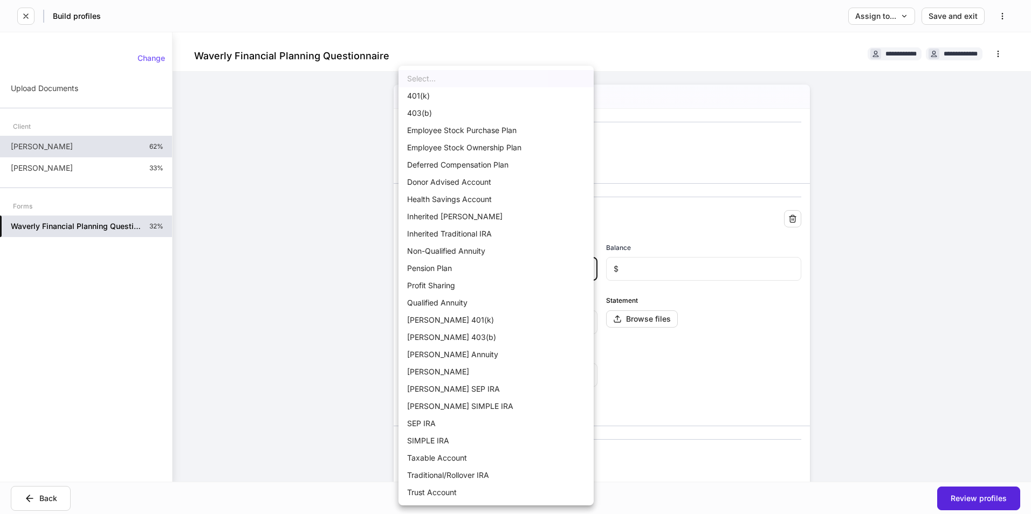
click at [261, 357] on div at bounding box center [515, 257] width 1031 height 514
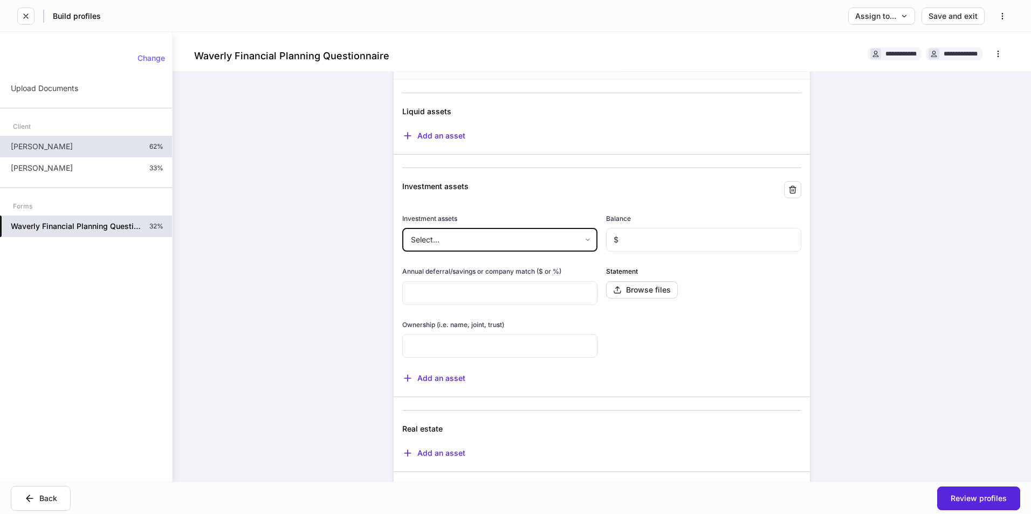
scroll to position [54, 0]
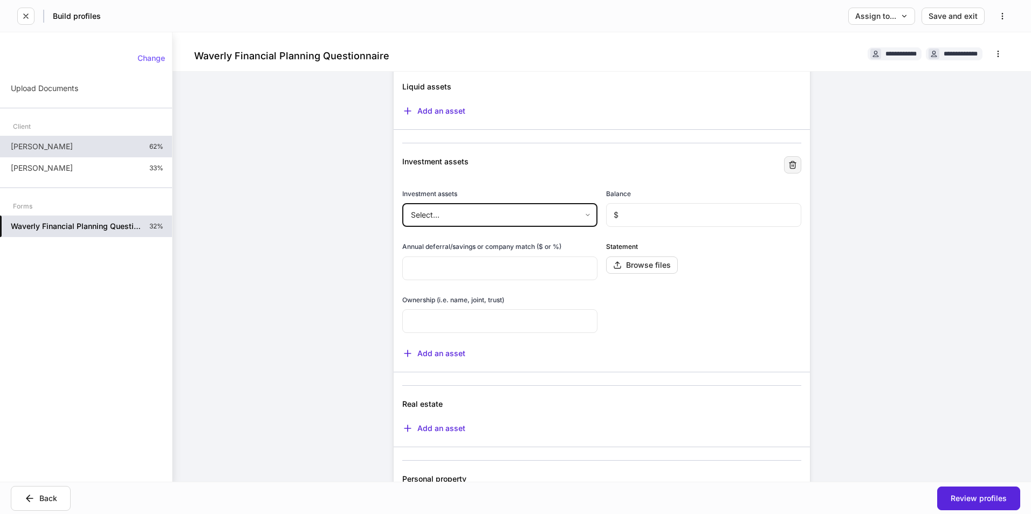
drag, startPoint x: 789, startPoint y: 162, endPoint x: 775, endPoint y: 178, distance: 21.0
click at [789, 162] on icon "button" at bounding box center [792, 165] width 9 height 9
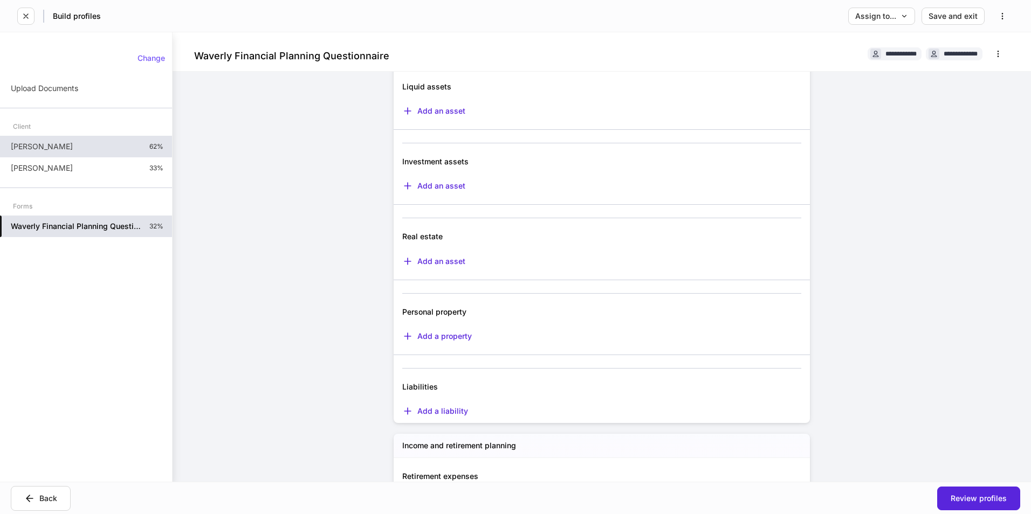
scroll to position [0, 0]
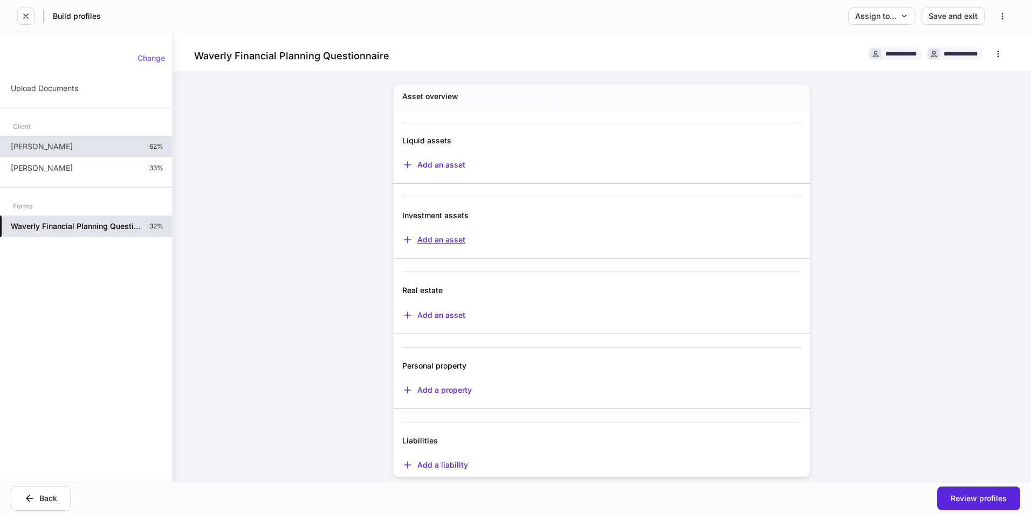
click at [443, 238] on div "Add an asset" at bounding box center [433, 239] width 63 height 11
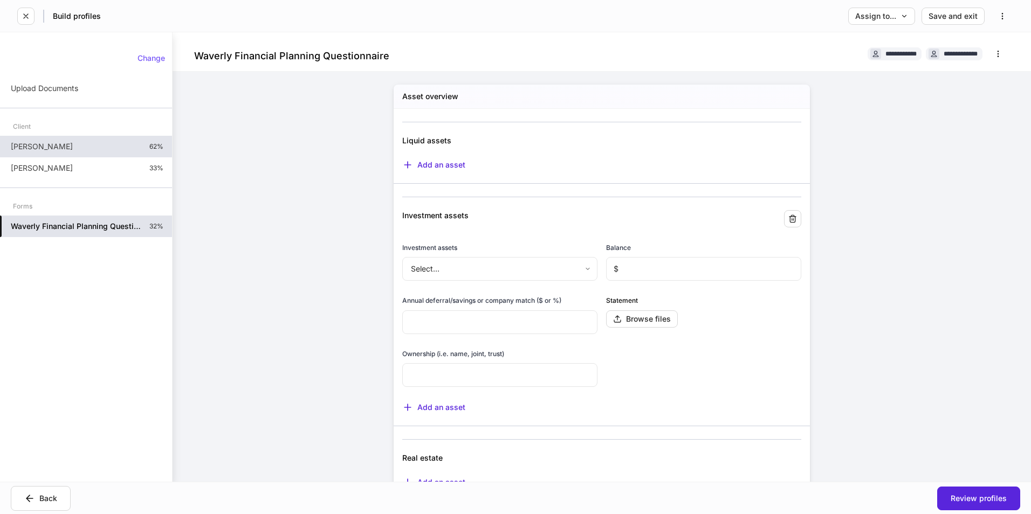
click at [485, 272] on body "**********" at bounding box center [515, 257] width 1031 height 514
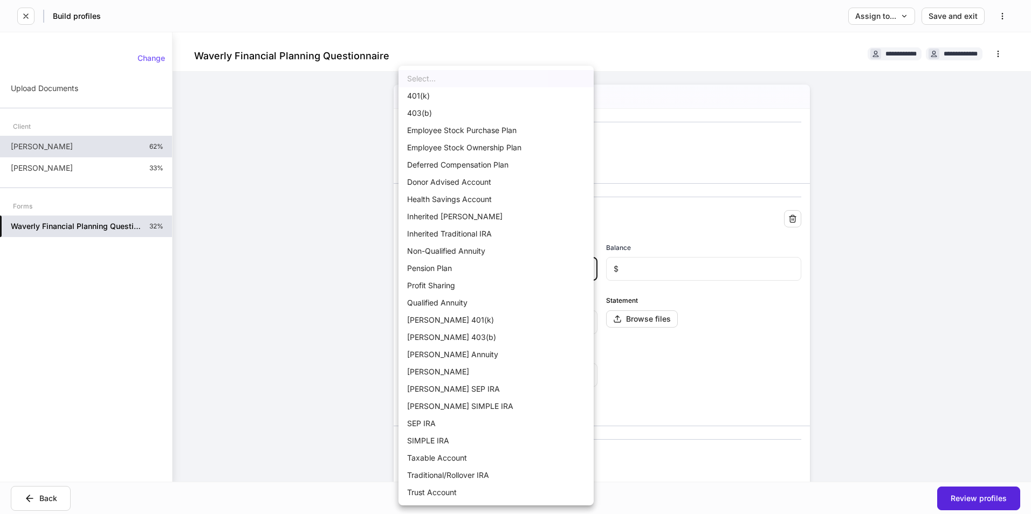
click at [289, 358] on div at bounding box center [515, 257] width 1031 height 514
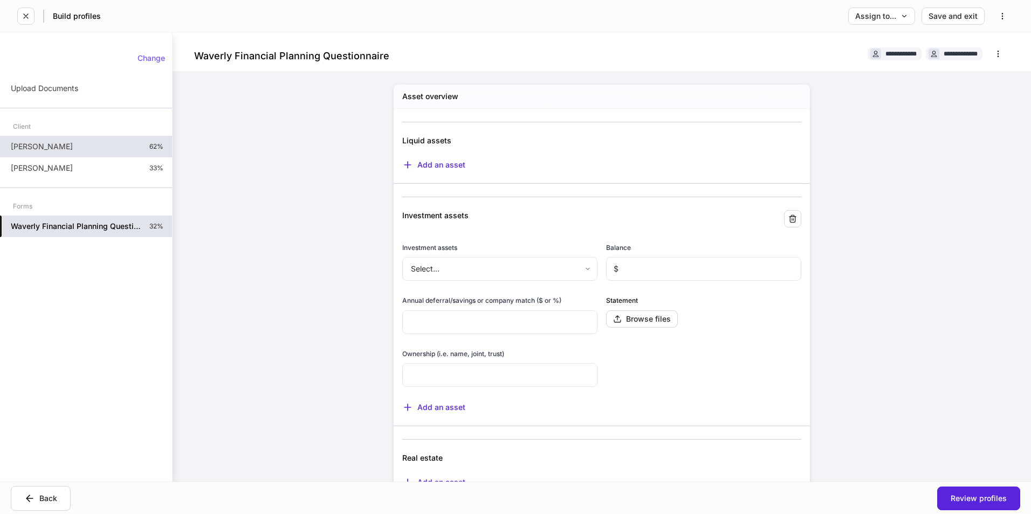
click at [560, 271] on body "**********" at bounding box center [515, 257] width 1031 height 514
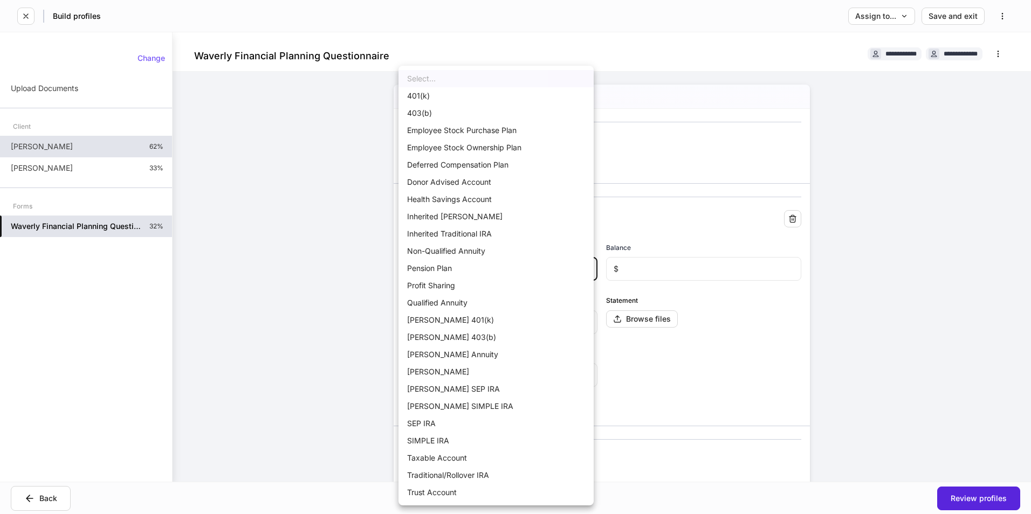
click at [272, 309] on div at bounding box center [515, 257] width 1031 height 514
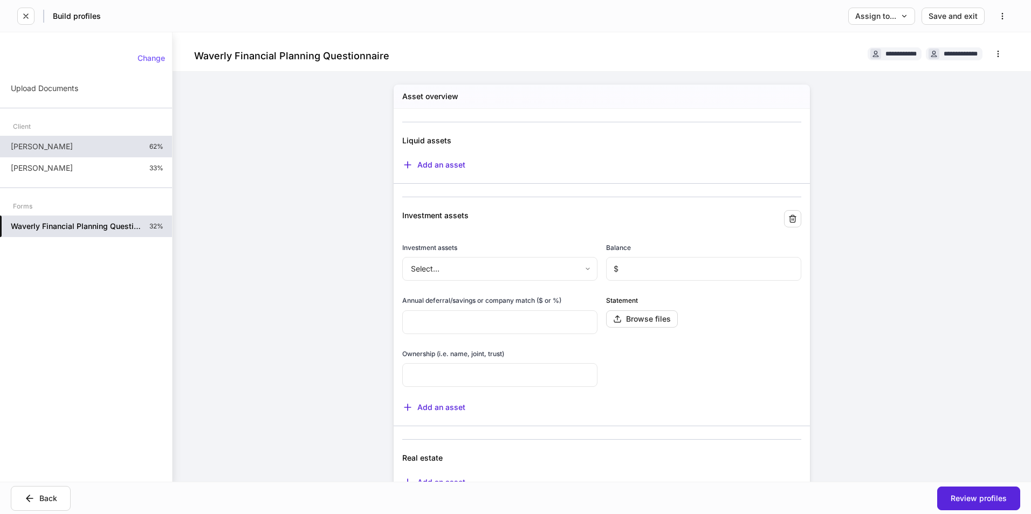
click at [492, 270] on body "**********" at bounding box center [515, 257] width 1031 height 514
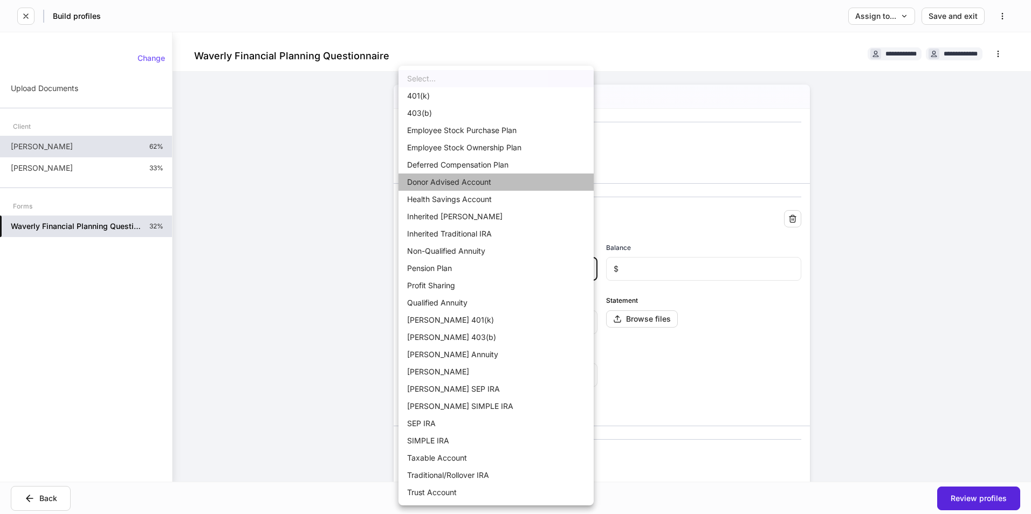
click at [459, 181] on li "Donor Advised Account" at bounding box center [495, 182] width 195 height 17
type input "*"
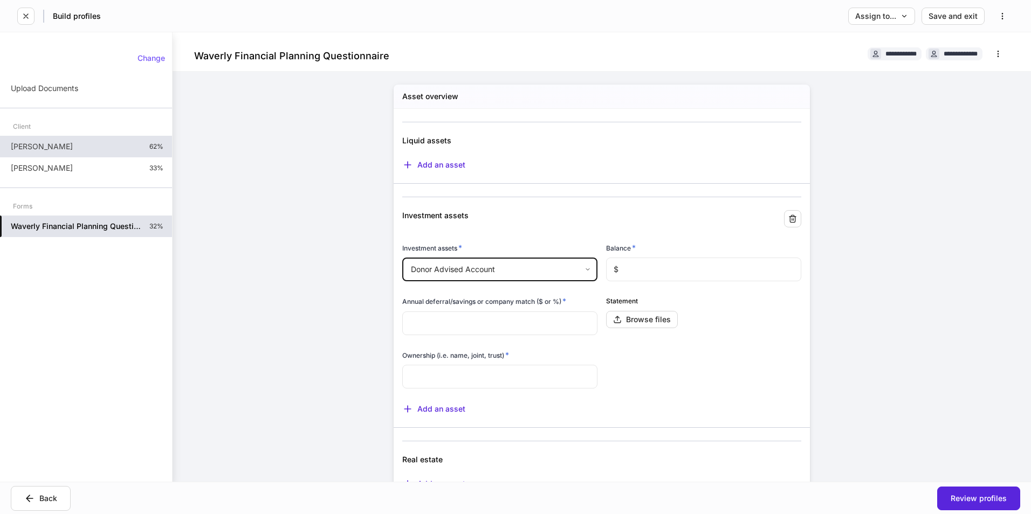
click at [444, 266] on body "**********" at bounding box center [515, 257] width 1031 height 514
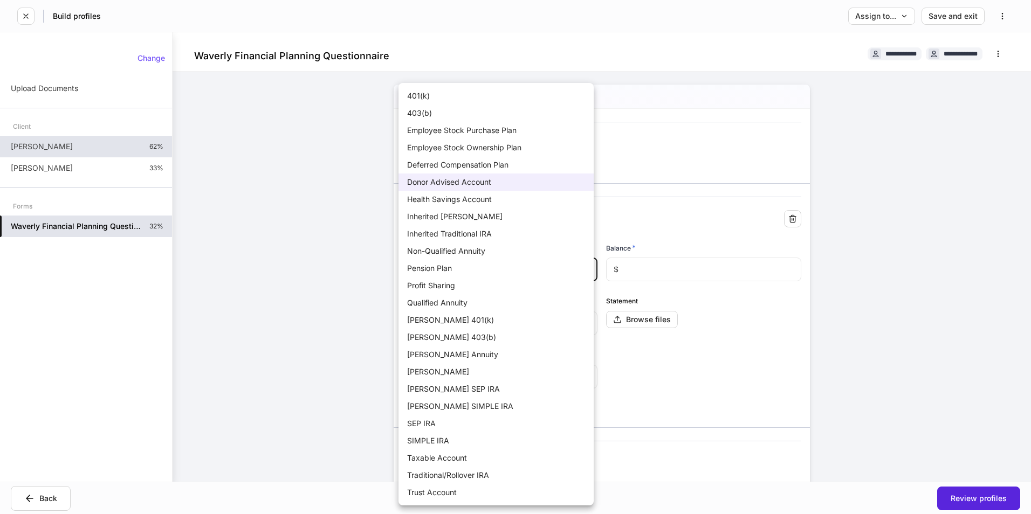
drag, startPoint x: 410, startPoint y: 96, endPoint x: 514, endPoint y: 495, distance: 411.8
click at [515, 494] on ul "401(k) 403(b) Employee Stock Purchase Plan Employee Stock Ownership Plan Deferr…" at bounding box center [495, 294] width 195 height 423
